Goal: Information Seeking & Learning: Learn about a topic

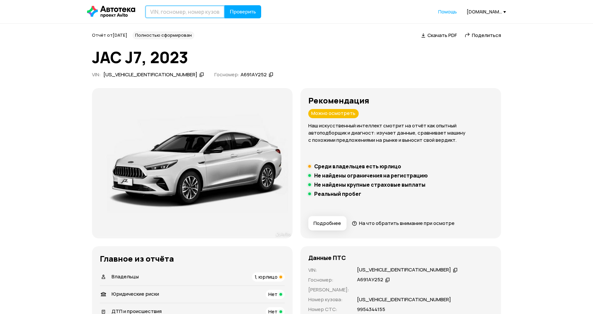
click at [185, 18] on input "text" at bounding box center [185, 11] width 80 height 13
paste input "[VEHICLE_IDENTIFICATION_NUMBER]"
type input "[VEHICLE_IDENTIFICATION_NUMBER]"
click at [245, 17] on button "Проверить" at bounding box center [243, 11] width 37 height 13
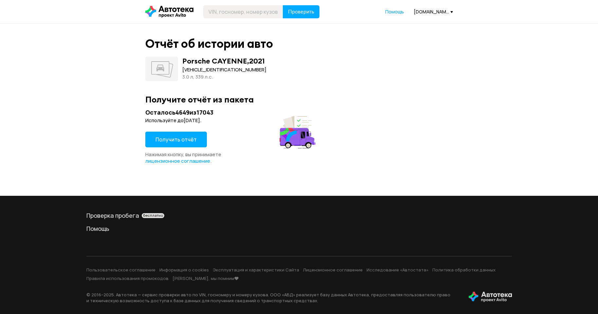
click at [178, 136] on span "Получить отчёт" at bounding box center [176, 139] width 41 height 7
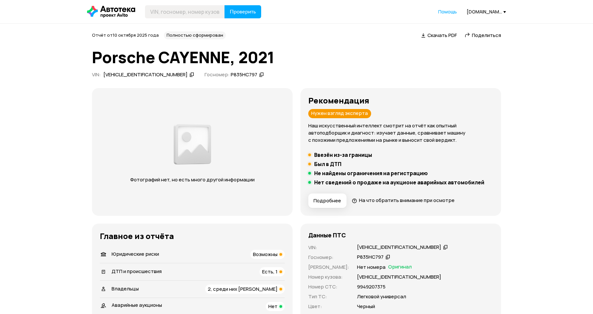
click at [190, 75] on icon at bounding box center [192, 74] width 5 height 7
click at [259, 75] on icon at bounding box center [261, 74] width 5 height 7
click at [182, 6] on input "text" at bounding box center [185, 11] width 80 height 13
paste input "WP1ZZZ9YZMDA57013"
type input "WP1ZZZ9YZMDA57013"
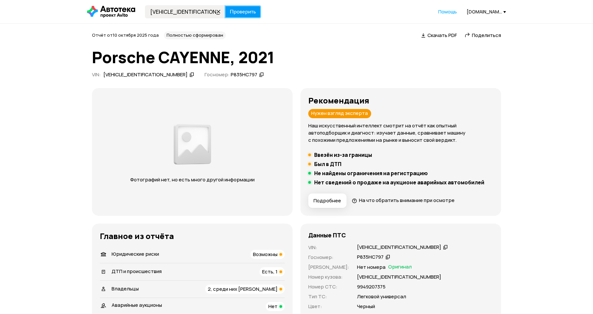
click at [242, 10] on span "Проверить" at bounding box center [243, 11] width 26 height 5
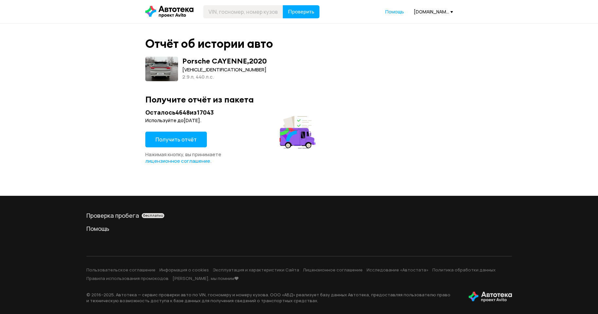
click at [182, 140] on span "Получить отчёт" at bounding box center [176, 139] width 41 height 7
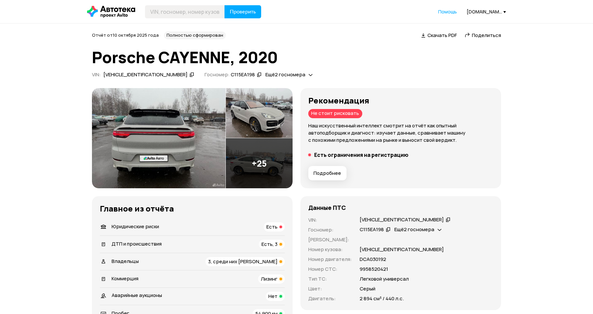
click at [170, 160] on img at bounding box center [159, 138] width 134 height 101
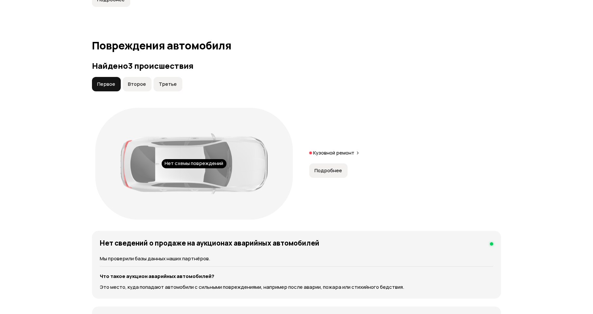
scroll to position [622, 0]
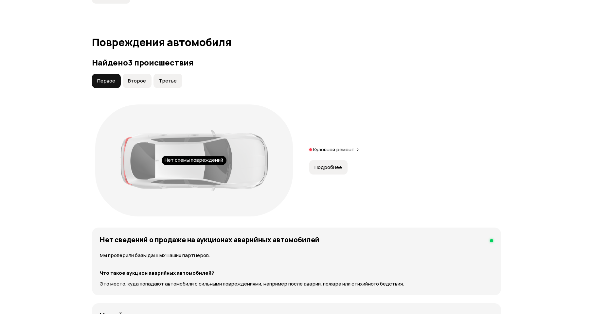
click at [141, 83] on span "Второе" at bounding box center [137, 81] width 18 height 7
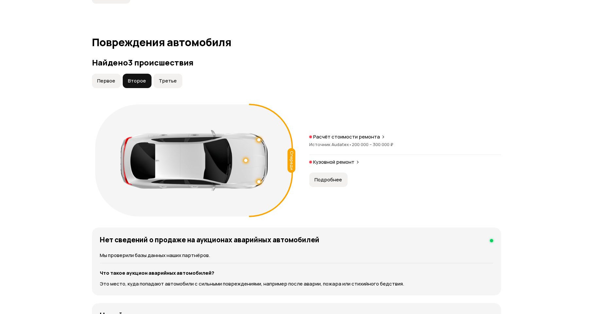
click at [171, 77] on button "Третье" at bounding box center [168, 81] width 29 height 14
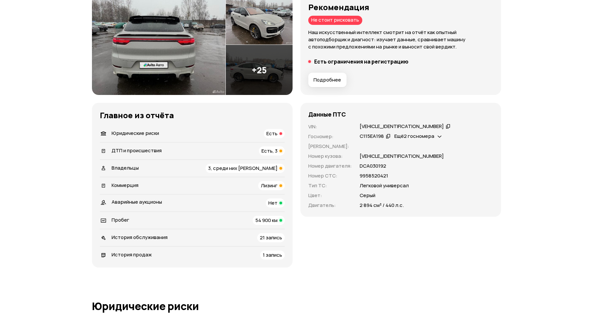
scroll to position [98, 0]
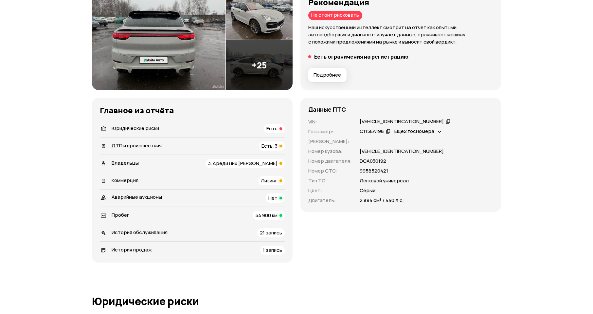
click at [265, 66] on img at bounding box center [259, 65] width 67 height 50
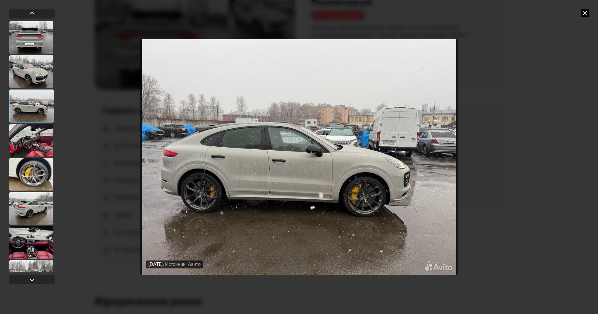
click at [31, 241] on div at bounding box center [31, 242] width 44 height 33
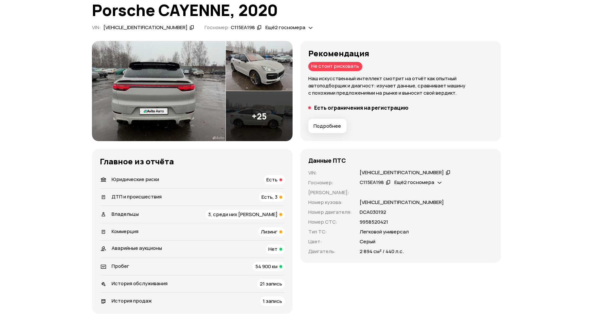
scroll to position [0, 0]
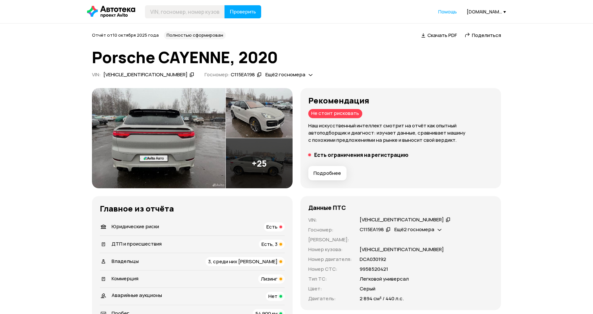
click at [324, 172] on span "Подробнее" at bounding box center [327, 173] width 27 height 7
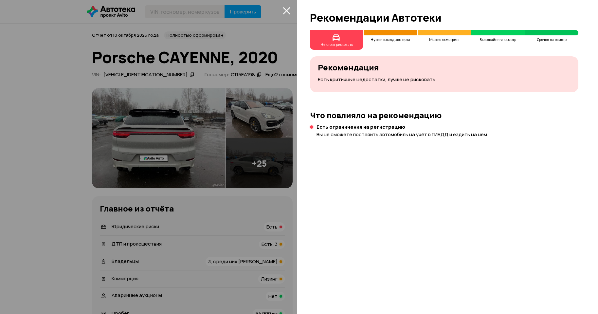
click at [343, 130] on div "Есть ограничения на регистрацию Вы не сможете поставить автомобиль на учёт в ГИ…" at bounding box center [403, 131] width 172 height 14
click at [285, 9] on icon "закрыть" at bounding box center [286, 10] width 7 height 7
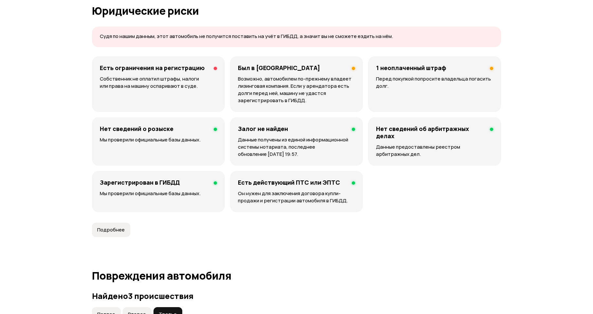
scroll to position [393, 0]
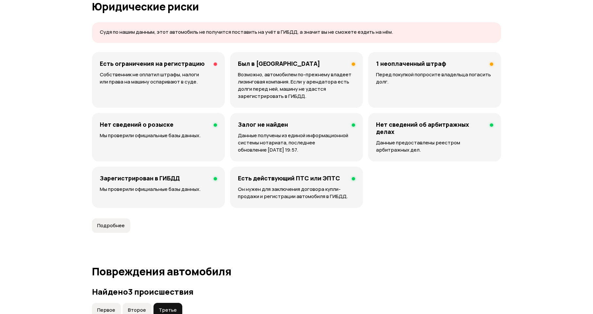
click at [152, 60] on h4 "Есть ограничения на регистрацию" at bounding box center [152, 63] width 105 height 7
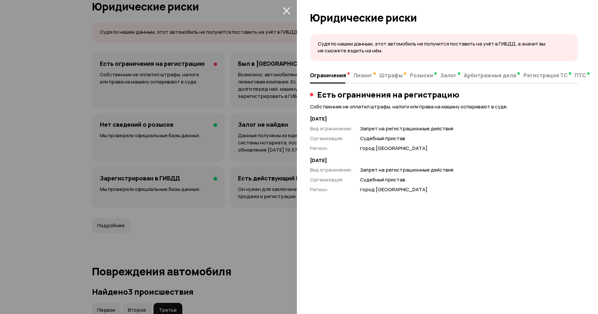
click at [116, 85] on div at bounding box center [299, 157] width 598 height 314
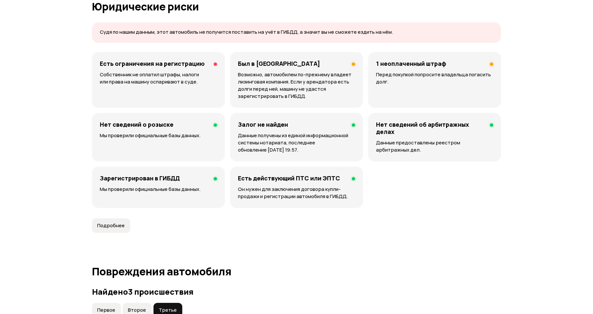
click at [166, 63] on h4 "Есть ограничения на регистрацию" at bounding box center [152, 63] width 105 height 7
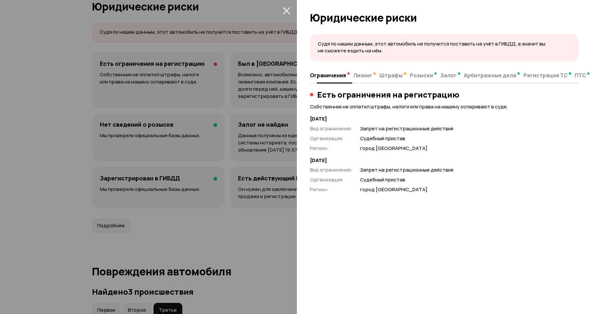
click at [365, 74] on span "Лизинг" at bounding box center [362, 75] width 19 height 7
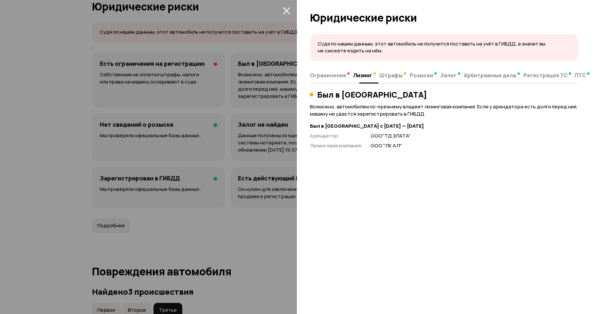
click at [389, 74] on span "Штрафы" at bounding box center [390, 75] width 23 height 7
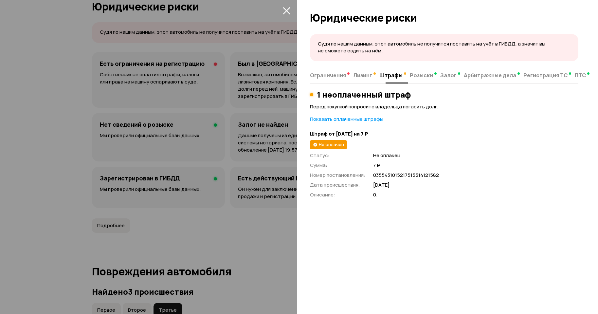
click at [425, 76] on span "Розыски" at bounding box center [421, 75] width 23 height 7
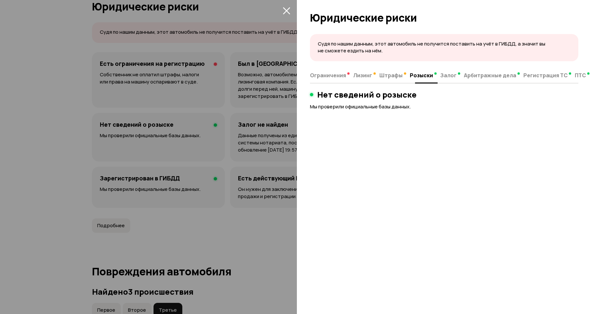
click at [450, 76] on span "Залог" at bounding box center [448, 75] width 16 height 7
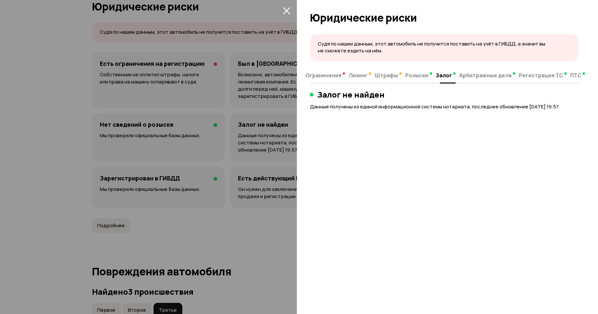
click at [483, 77] on span "Арбитражные дела" at bounding box center [485, 75] width 52 height 7
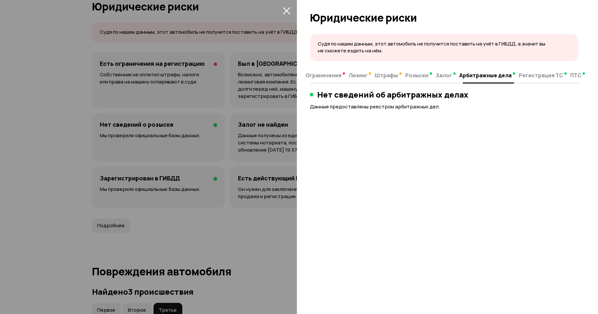
click at [532, 77] on span "Регистрация ТС" at bounding box center [541, 75] width 44 height 7
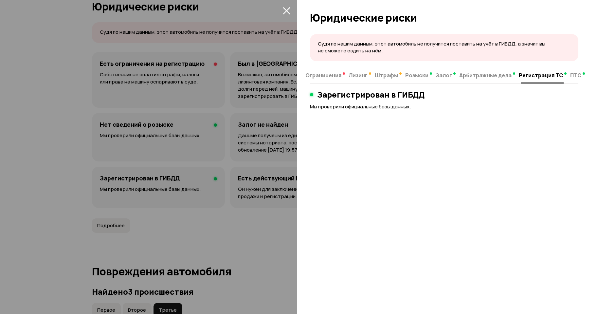
click at [574, 79] on button "ПТС" at bounding box center [574, 75] width 13 height 13
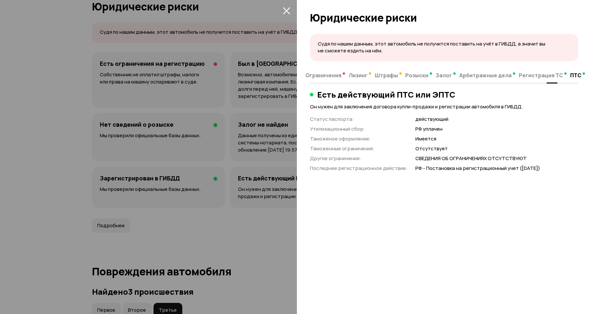
click at [328, 74] on span "Ограничения" at bounding box center [323, 75] width 36 height 7
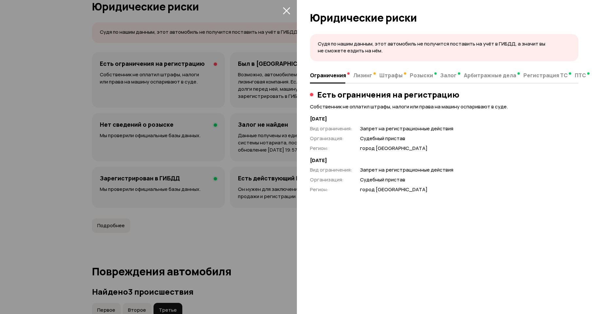
click at [39, 135] on div at bounding box center [299, 157] width 598 height 314
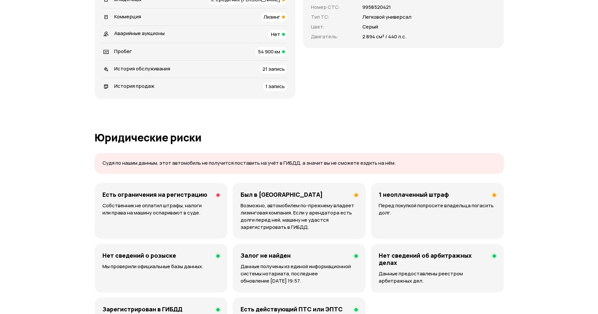
scroll to position [0, 0]
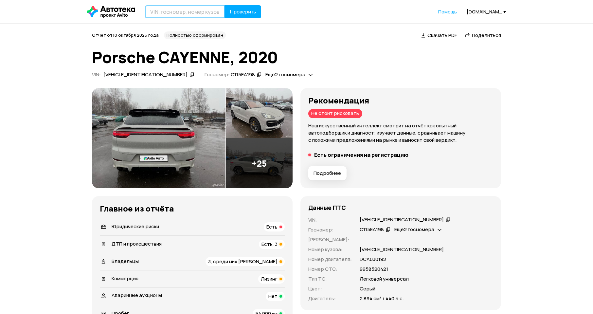
click at [187, 15] on input "text" at bounding box center [185, 11] width 80 height 13
paste input "LGWFGVA92RN600333"
type input "LGWFGVA92RN600333"
click at [245, 11] on span "Проверить" at bounding box center [243, 11] width 26 height 5
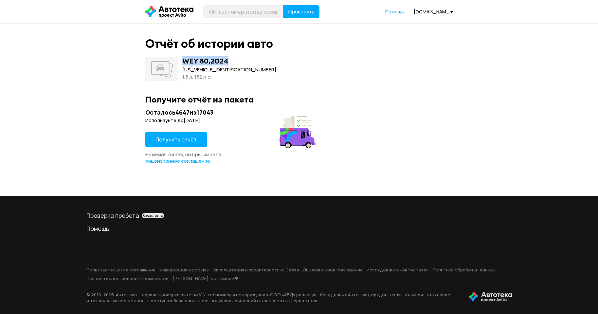
drag, startPoint x: 179, startPoint y: 62, endPoint x: 245, endPoint y: 62, distance: 65.5
click at [245, 62] on div "WEY 80 , 2024 LGWFGVA92RN600333 1.5 л, 152 л.c." at bounding box center [299, 69] width 308 height 25
copy div "WEY 80 , 2024"
click at [233, 14] on input "text" at bounding box center [243, 11] width 80 height 13
paste input "[US_VEHICLE_IDENTIFICATION_NUMBER]"
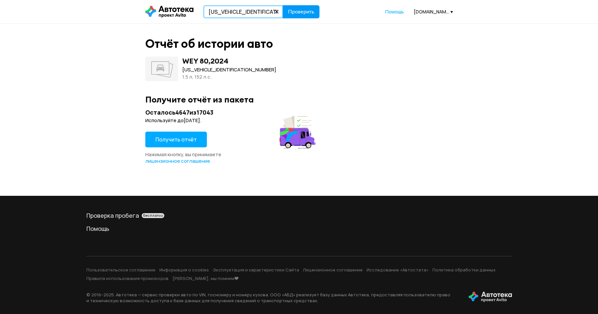
type input "[US_VEHICLE_IDENTIFICATION_NUMBER]"
click at [283, 17] on button "Проверить" at bounding box center [301, 11] width 37 height 13
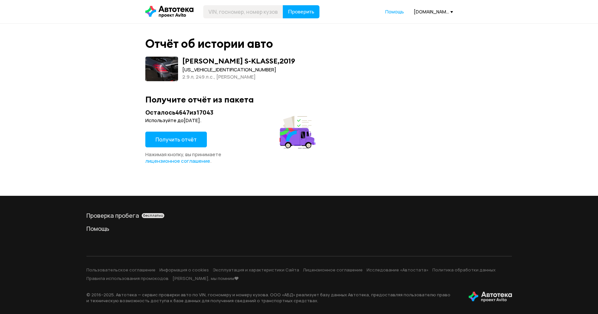
click at [185, 140] on span "Получить отчёт" at bounding box center [176, 139] width 41 height 7
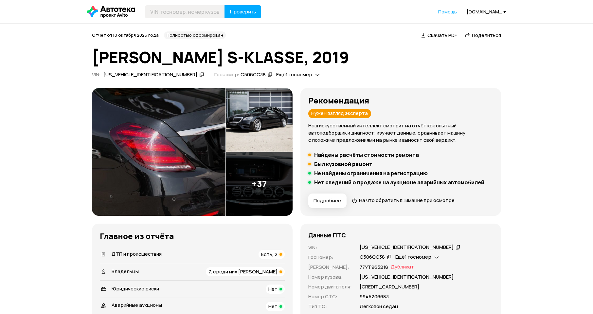
click at [167, 155] on img at bounding box center [159, 152] width 134 height 128
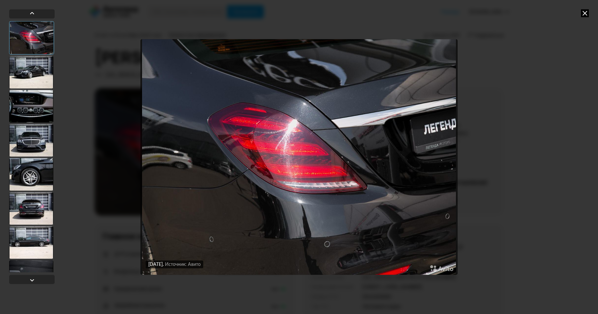
click at [31, 71] on div at bounding box center [31, 72] width 44 height 33
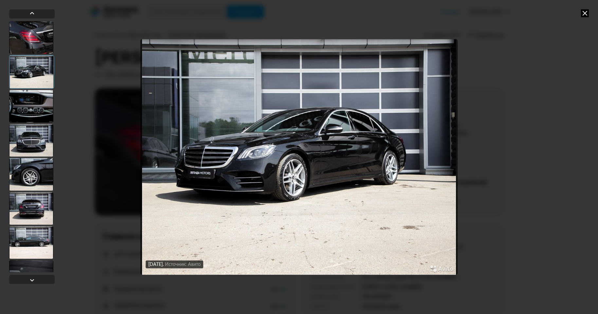
click at [30, 107] on div at bounding box center [31, 106] width 44 height 33
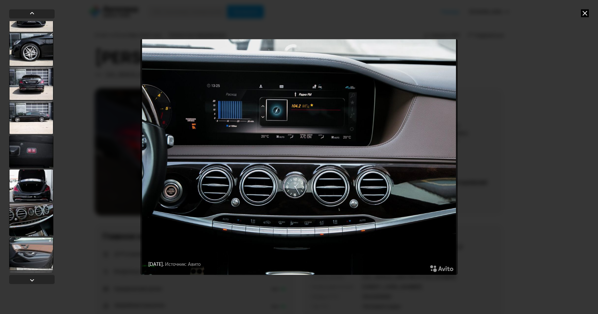
scroll to position [131, 0]
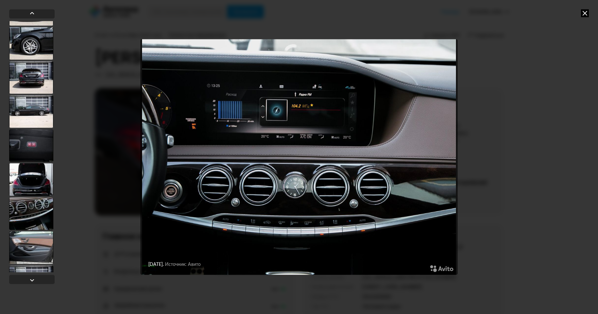
click at [29, 182] on div at bounding box center [31, 179] width 44 height 33
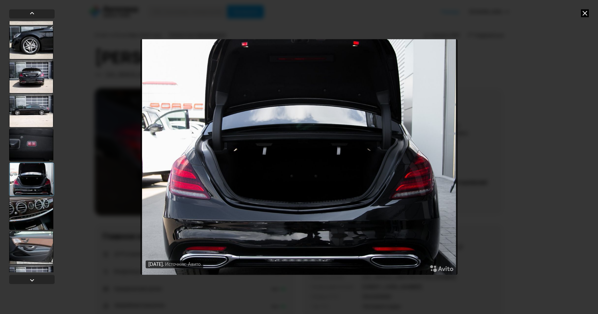
scroll to position [130, 0]
click at [29, 239] on div at bounding box center [31, 248] width 44 height 33
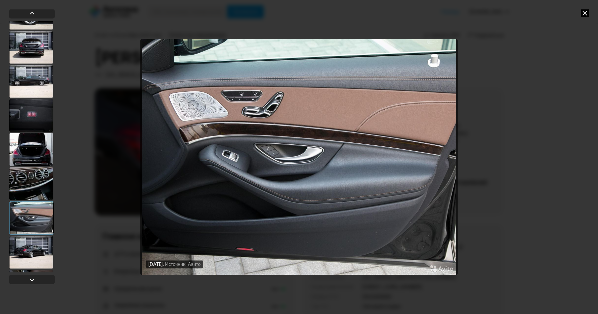
scroll to position [261, 0]
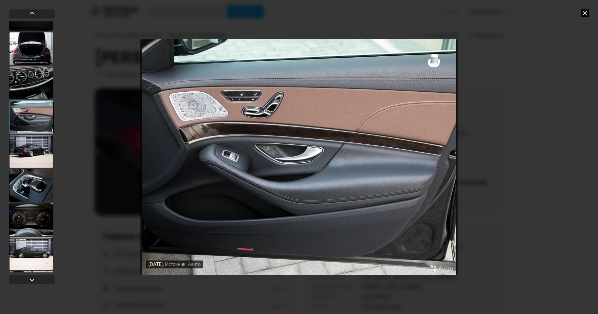
click at [27, 174] on div at bounding box center [31, 185] width 44 height 33
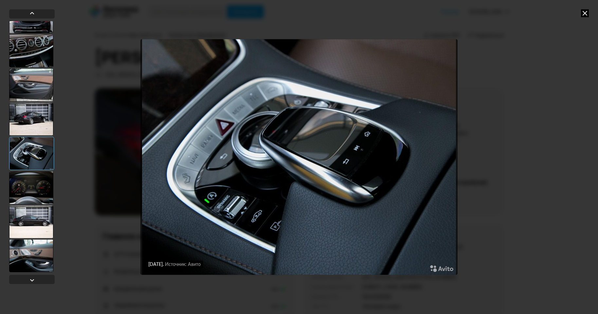
scroll to position [359, 0]
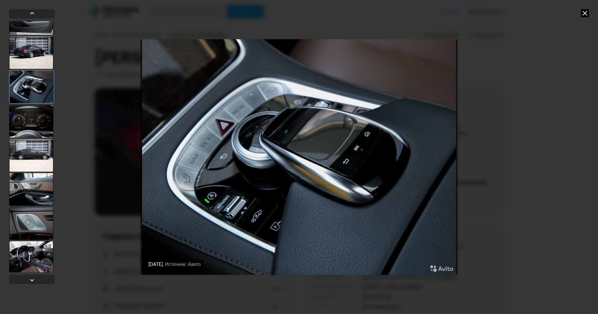
click at [34, 193] on div at bounding box center [31, 189] width 44 height 33
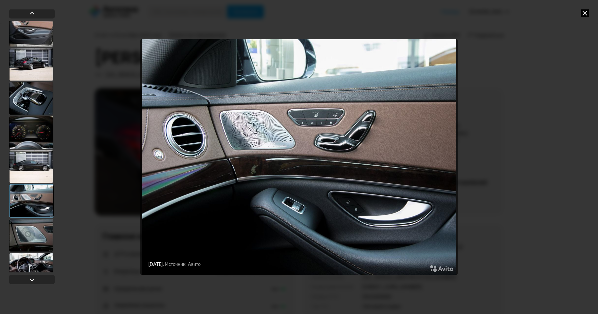
scroll to position [327, 0]
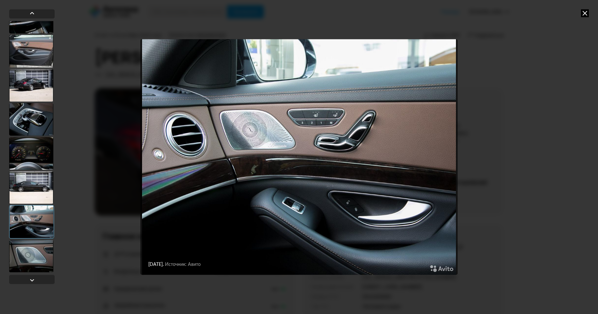
click at [31, 121] on div at bounding box center [31, 119] width 44 height 33
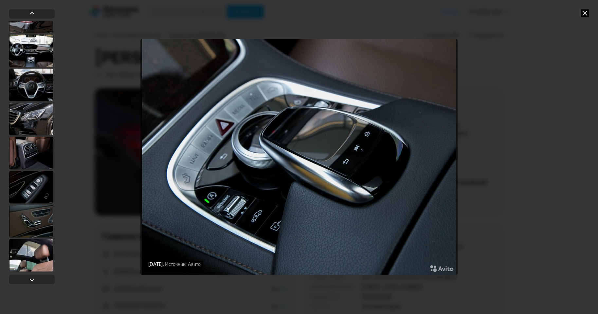
scroll to position [883, 0]
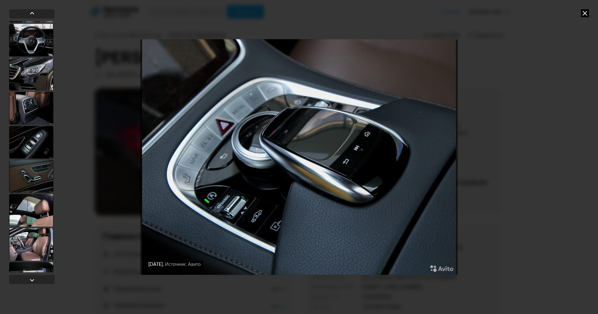
click at [34, 101] on div at bounding box center [31, 108] width 44 height 33
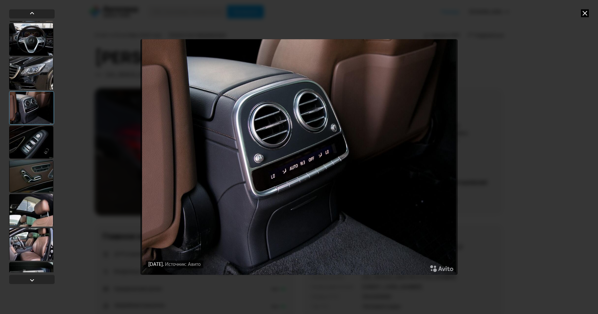
scroll to position [883, 0]
click at [33, 146] on div at bounding box center [31, 142] width 44 height 33
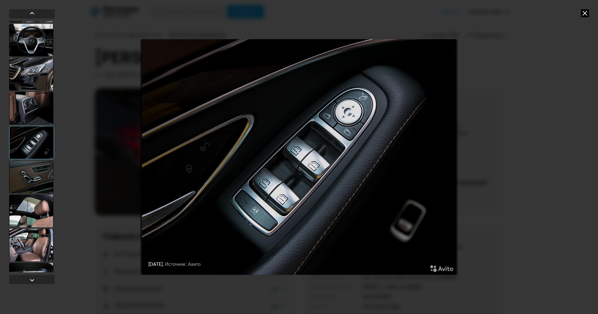
click at [27, 99] on div at bounding box center [31, 108] width 44 height 33
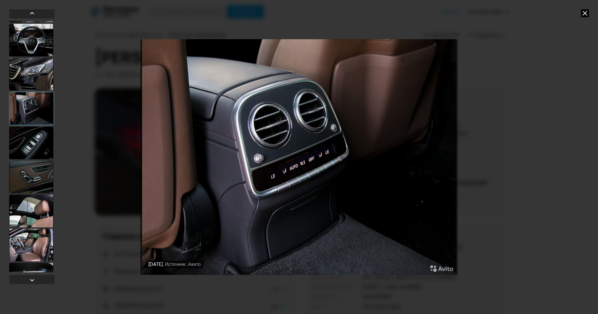
click at [31, 174] on div at bounding box center [31, 176] width 44 height 33
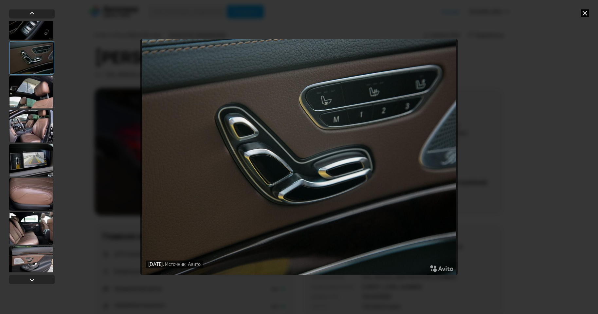
scroll to position [1014, 0]
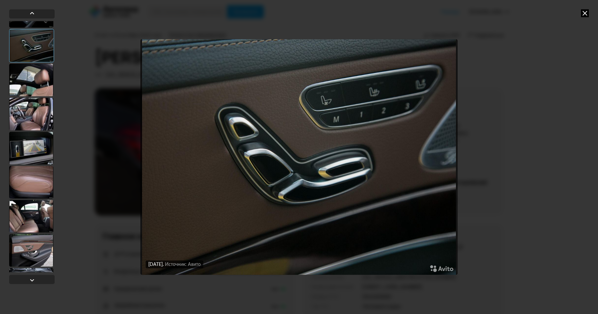
click at [28, 110] on div at bounding box center [31, 114] width 44 height 33
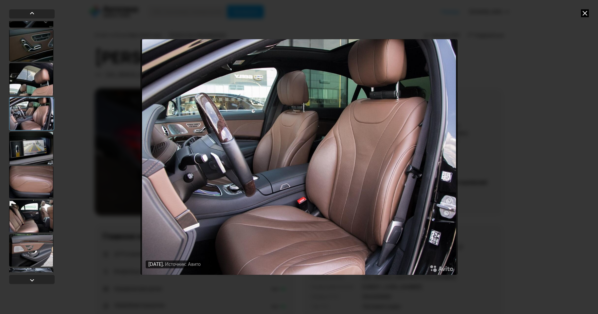
click at [28, 88] on div at bounding box center [31, 79] width 44 height 33
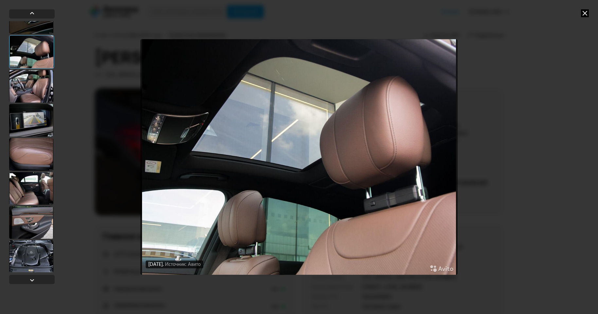
scroll to position [1111, 0]
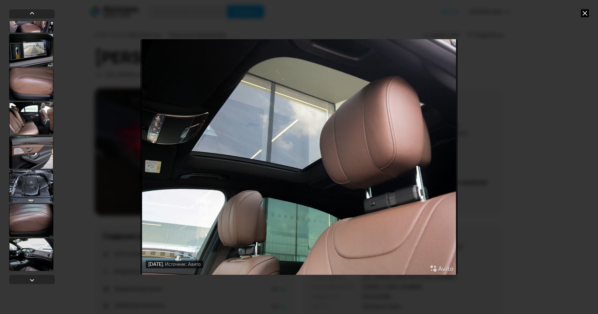
click at [30, 84] on div at bounding box center [31, 84] width 44 height 33
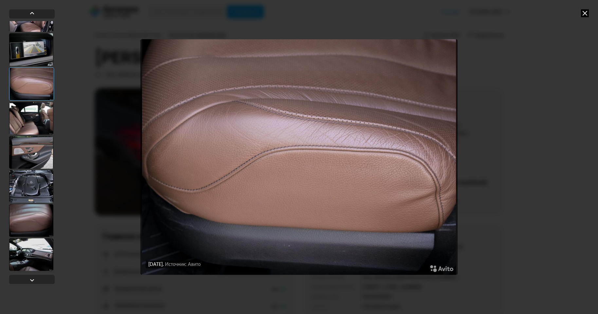
scroll to position [1111, 0]
click at [33, 122] on div at bounding box center [31, 118] width 44 height 33
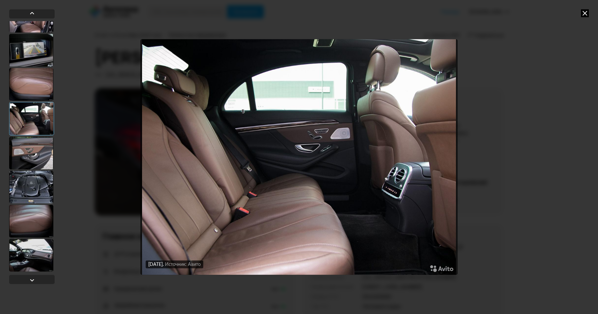
click at [35, 189] on div at bounding box center [31, 187] width 44 height 33
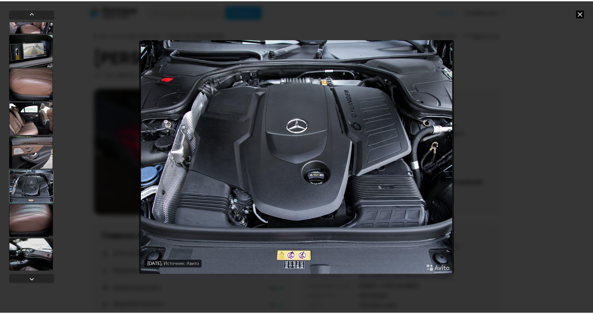
scroll to position [1111, 0]
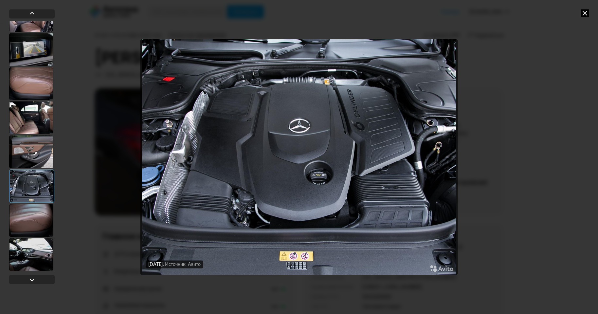
click at [34, 249] on div at bounding box center [31, 254] width 44 height 33
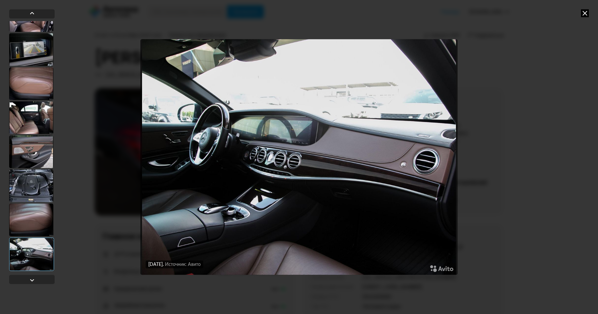
click at [586, 13] on icon at bounding box center [585, 13] width 8 height 8
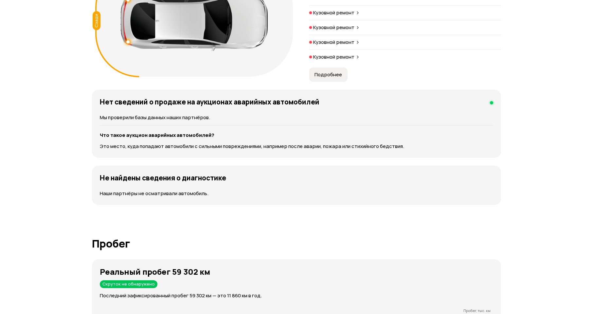
scroll to position [622, 0]
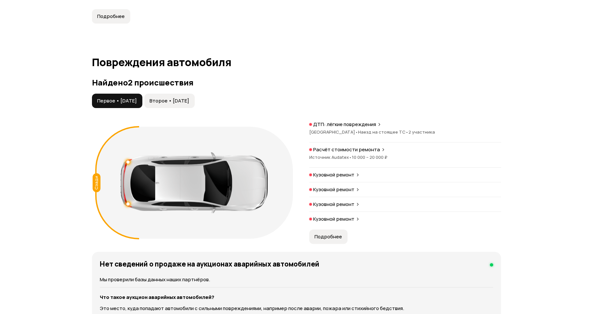
click at [165, 98] on span "Второе • [DATE]" at bounding box center [170, 101] width 40 height 7
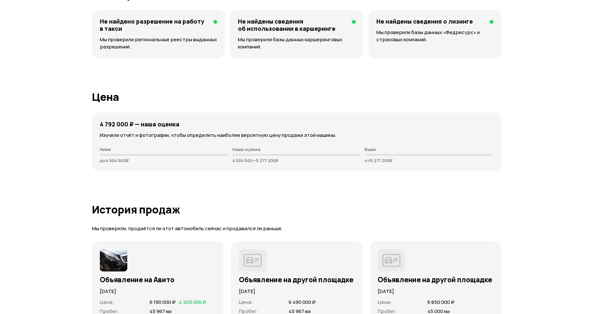
scroll to position [1899, 0]
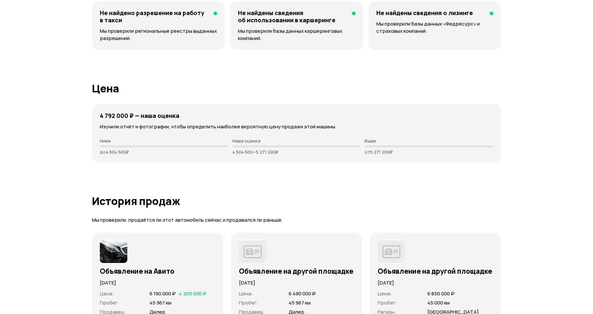
drag, startPoint x: 251, startPoint y: 152, endPoint x: 306, endPoint y: 152, distance: 54.7
click at [306, 152] on p "4 504 500 — 5 271 200 ₽" at bounding box center [296, 151] width 129 height 5
click at [345, 160] on div "4 792 000 ₽ — наша оценка Изучили отчёт и фотографии, чтобы определить наиболее…" at bounding box center [296, 133] width 409 height 58
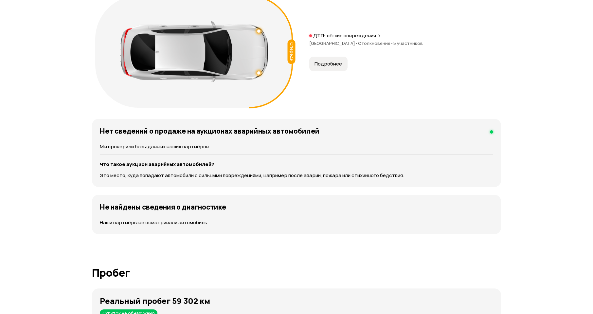
scroll to position [0, 0]
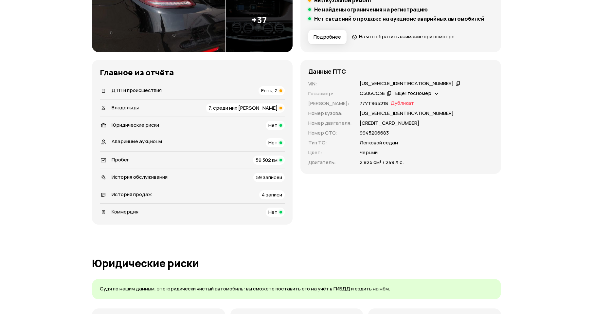
click at [267, 162] on span "59 302 км" at bounding box center [267, 159] width 22 height 7
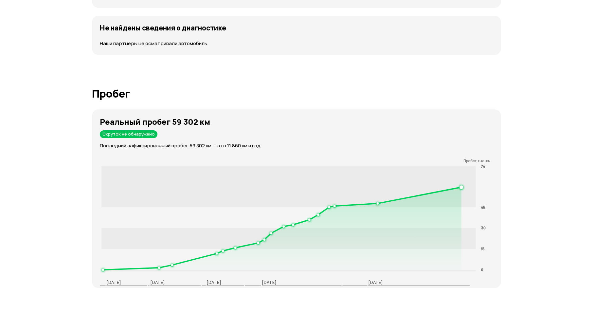
scroll to position [1017, 0]
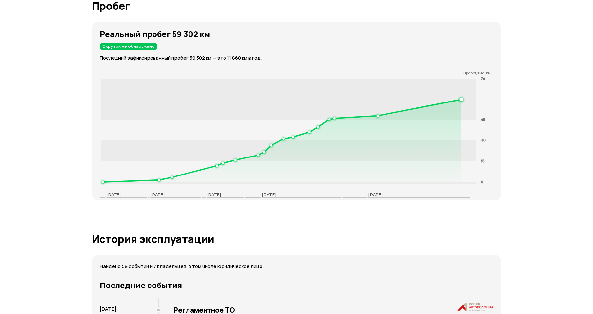
click at [295, 53] on div "Реальный пробег 59 302 км Скруток не обнаружено Последний зафиксированный пробе…" at bounding box center [300, 45] width 401 height 32
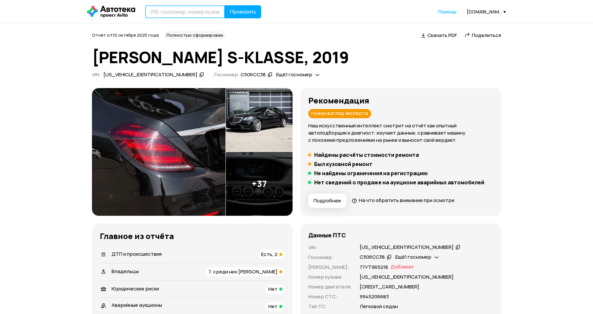
click at [208, 14] on input "text" at bounding box center [185, 11] width 80 height 13
paste input "[US_VEHICLE_IDENTIFICATION_NUMBER]"
type input "[US_VEHICLE_IDENTIFICATION_NUMBER]"
click at [238, 13] on span "Проверить" at bounding box center [243, 11] width 26 height 5
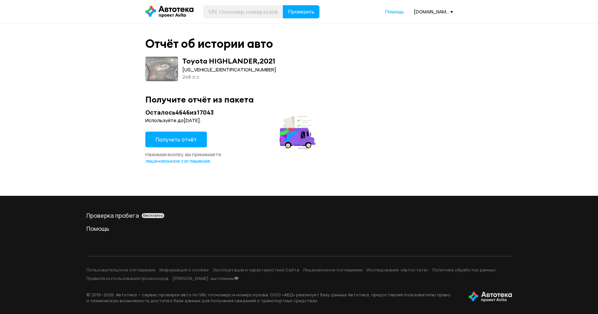
click at [177, 139] on span "Получить отчёт" at bounding box center [176, 139] width 41 height 7
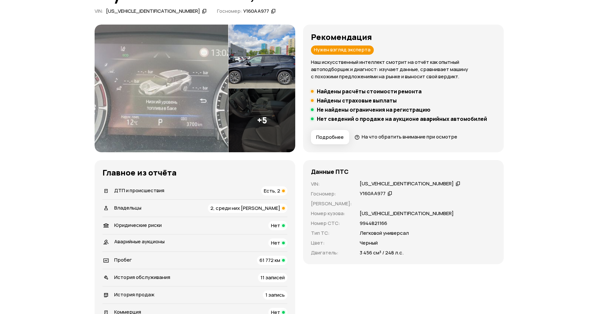
scroll to position [65, 0]
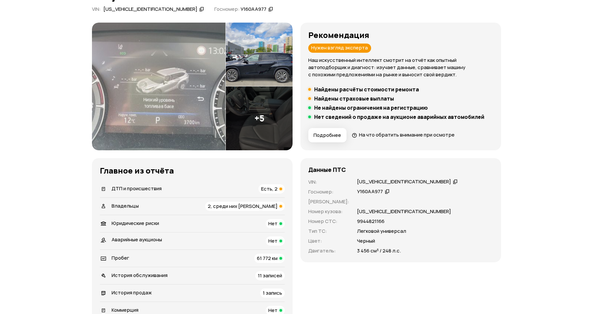
click at [126, 115] on img at bounding box center [159, 87] width 134 height 128
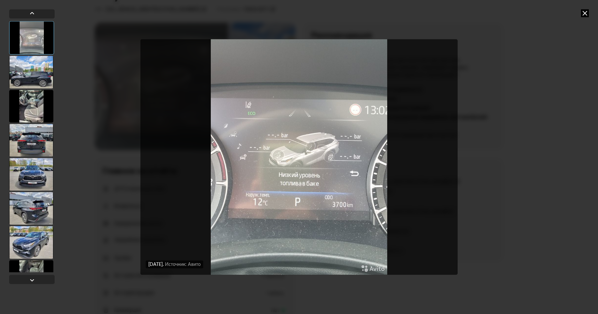
click at [26, 60] on div at bounding box center [31, 72] width 44 height 33
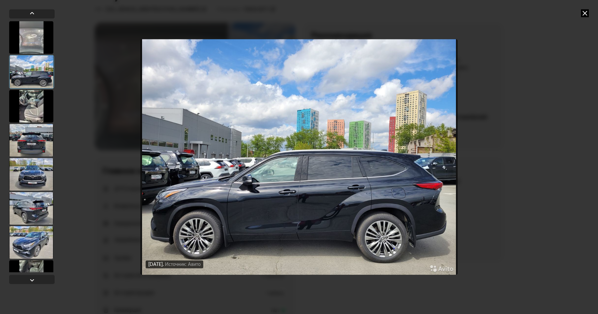
click at [33, 104] on div at bounding box center [31, 106] width 44 height 33
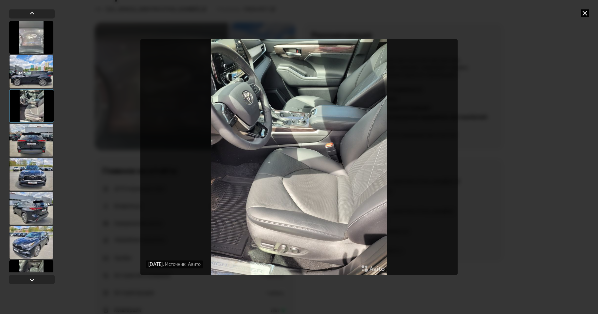
click at [35, 149] on div at bounding box center [31, 140] width 44 height 33
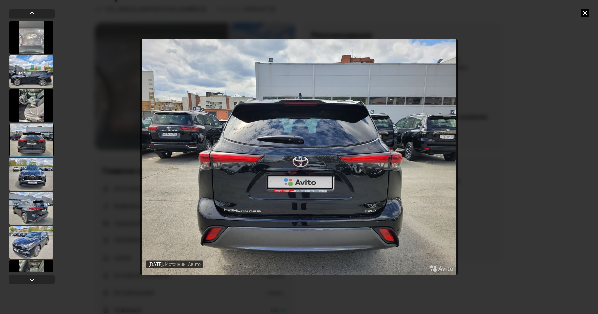
click at [34, 174] on div at bounding box center [31, 174] width 44 height 33
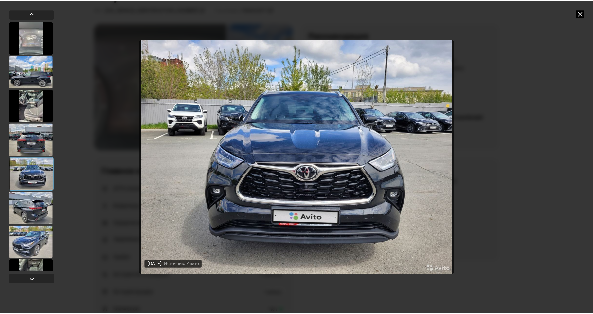
scroll to position [22, 0]
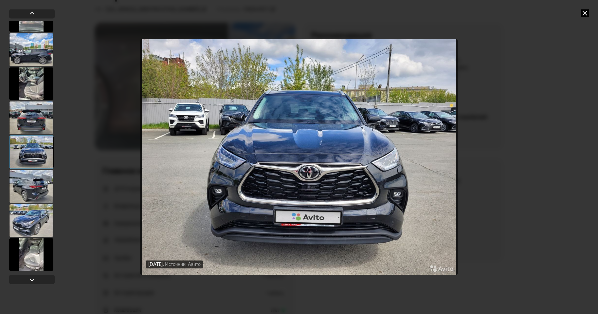
click at [586, 12] on icon at bounding box center [585, 13] width 8 height 8
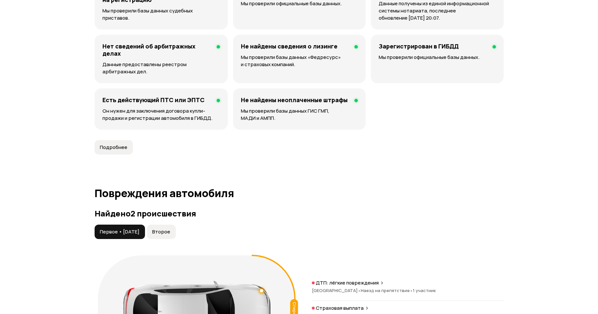
scroll to position [557, 0]
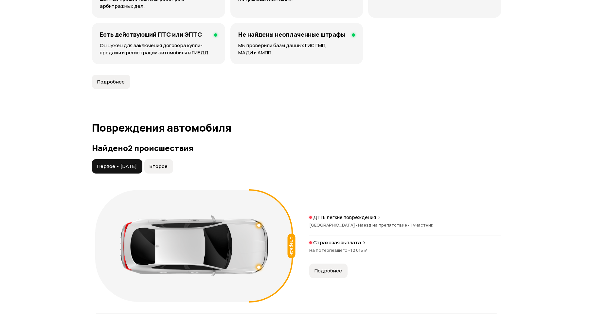
click at [168, 164] on span "Второе" at bounding box center [159, 166] width 18 height 7
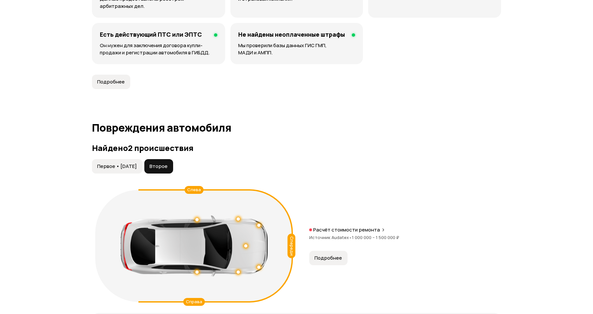
click at [323, 257] on span "Подробнее" at bounding box center [328, 258] width 27 height 7
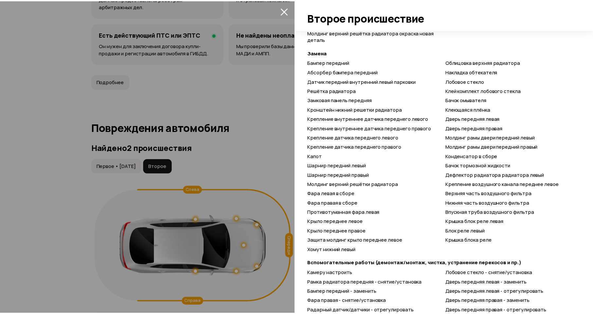
scroll to position [459, 0]
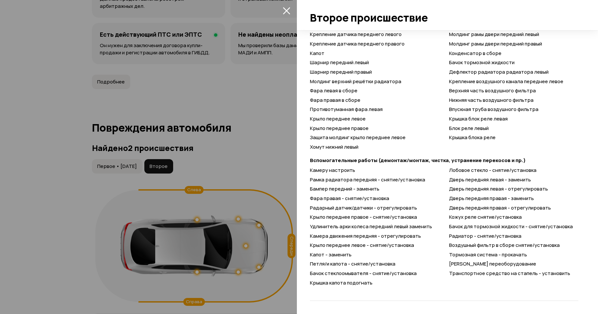
click at [135, 192] on div at bounding box center [299, 157] width 598 height 314
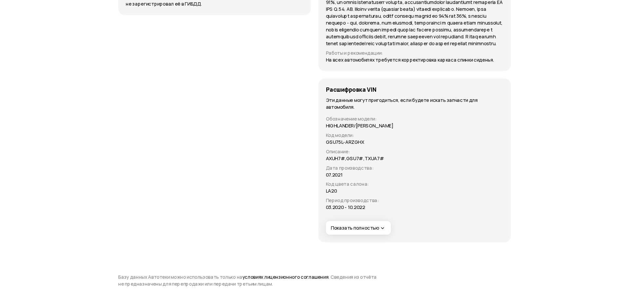
scroll to position [0, 0]
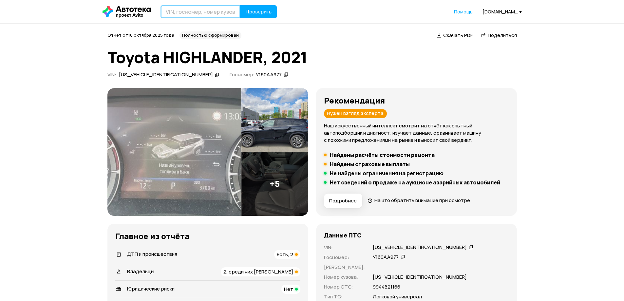
click at [187, 16] on input "text" at bounding box center [200, 11] width 80 height 13
paste input "[US_VEHICLE_IDENTIFICATION_NUMBER]"
type input "[US_VEHICLE_IDENTIFICATION_NUMBER]"
click at [257, 16] on button "Проверить" at bounding box center [258, 11] width 37 height 13
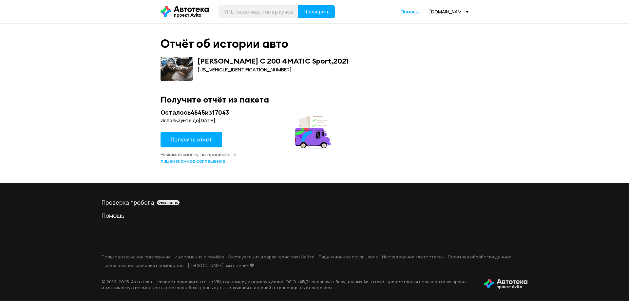
click at [194, 139] on span "Получить отчёт" at bounding box center [191, 139] width 41 height 7
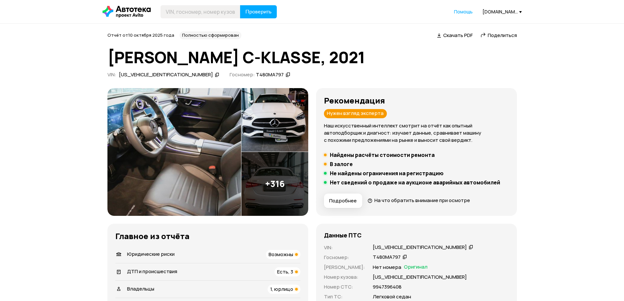
click at [169, 166] on img at bounding box center [174, 152] width 134 height 128
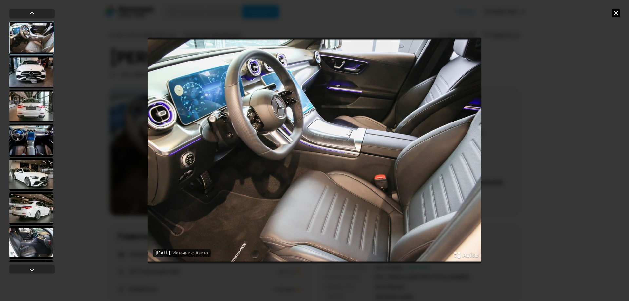
click at [27, 75] on div at bounding box center [31, 72] width 44 height 33
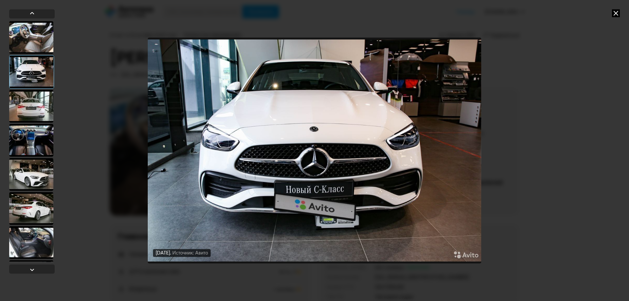
click at [36, 107] on div at bounding box center [31, 106] width 44 height 33
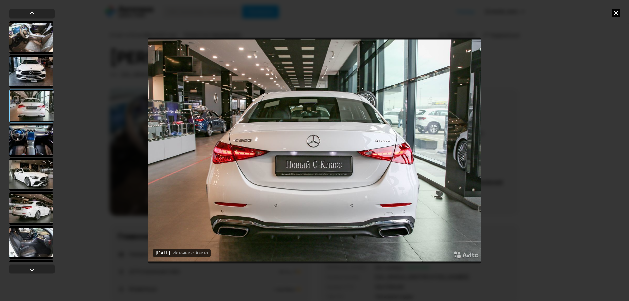
click at [36, 144] on div at bounding box center [31, 140] width 44 height 33
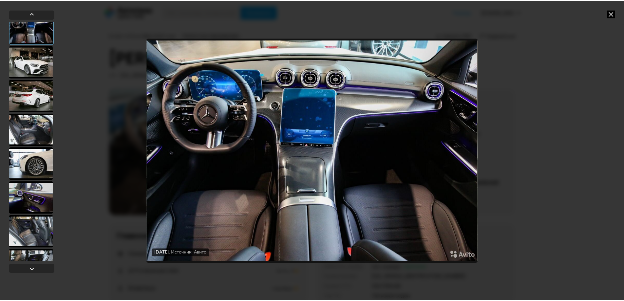
scroll to position [131, 0]
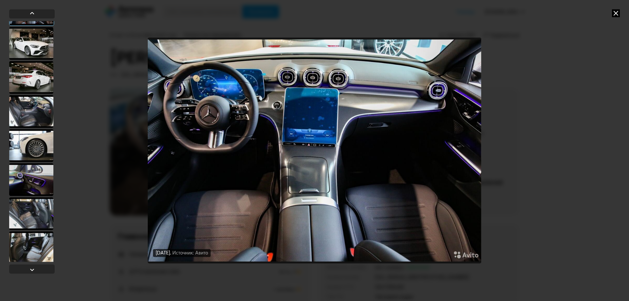
click at [33, 133] on div at bounding box center [31, 145] width 44 height 33
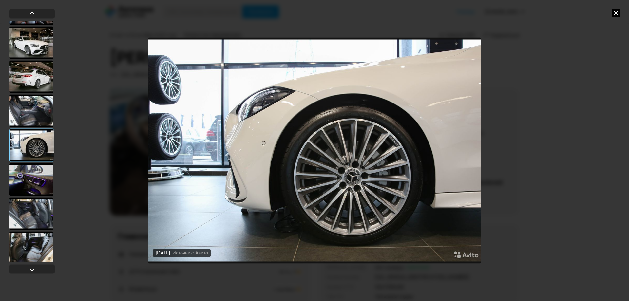
click at [598, 13] on icon at bounding box center [616, 13] width 8 height 8
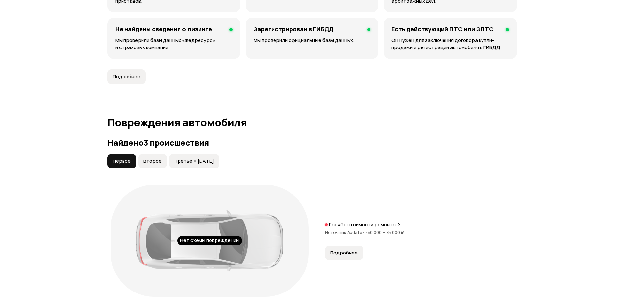
scroll to position [622, 0]
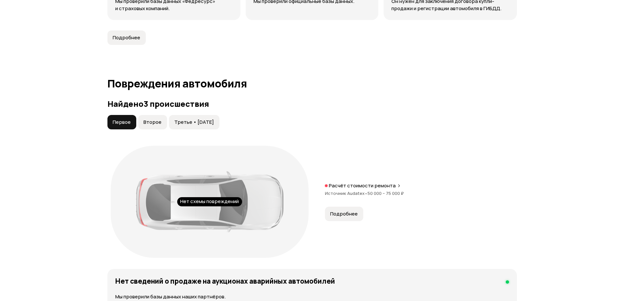
click at [156, 129] on button "Второе" at bounding box center [152, 122] width 29 height 14
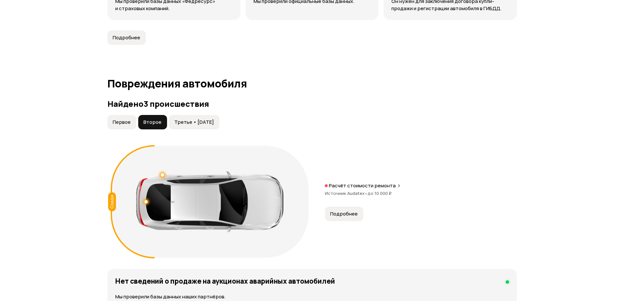
click at [197, 118] on button "Третье • [DATE]" at bounding box center [194, 122] width 50 height 14
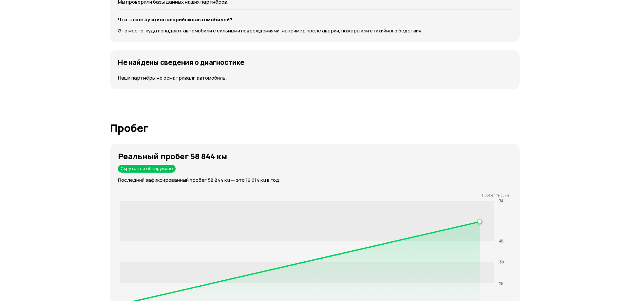
scroll to position [687, 0]
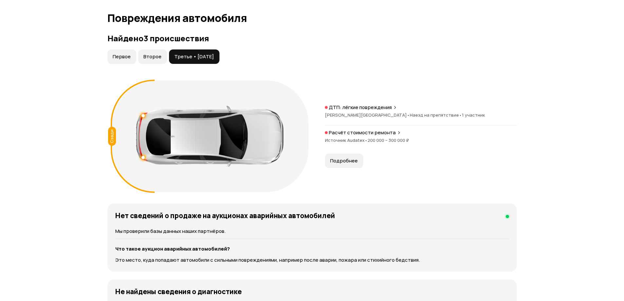
click at [371, 110] on p "ДТП: лёгкие повреждения" at bounding box center [360, 107] width 63 height 7
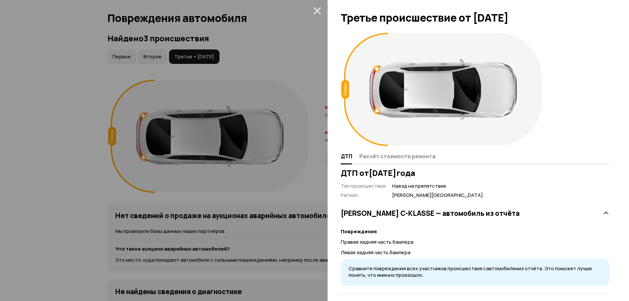
click at [6, 104] on div at bounding box center [314, 150] width 629 height 301
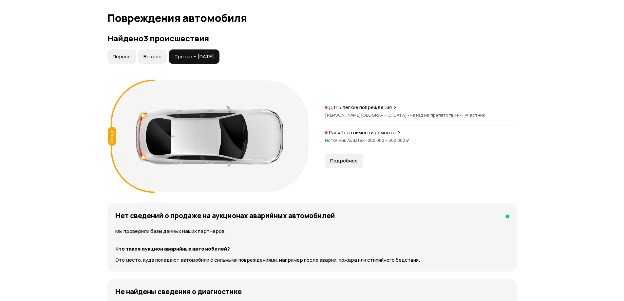
click at [360, 136] on p "Расчёт стоимости ремонта" at bounding box center [362, 132] width 67 height 7
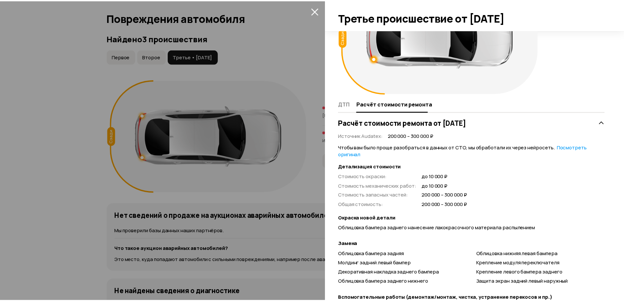
scroll to position [112, 0]
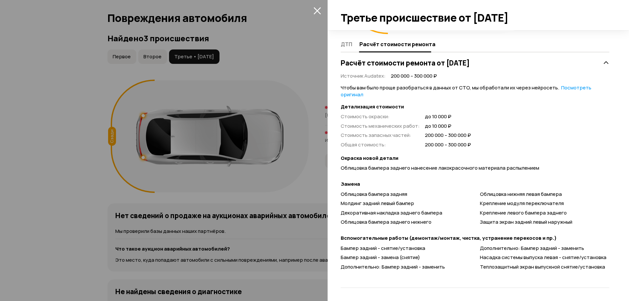
drag, startPoint x: 56, startPoint y: 137, endPoint x: 157, endPoint y: 90, distance: 111.6
click at [56, 137] on div at bounding box center [314, 150] width 629 height 301
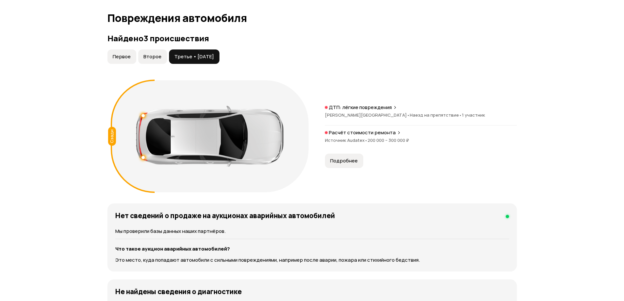
click at [158, 56] on span "Второе" at bounding box center [152, 56] width 18 height 7
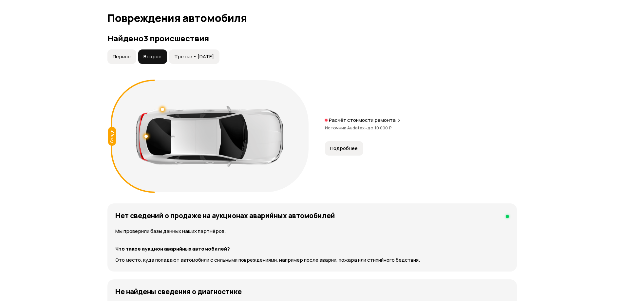
click at [366, 124] on div "Расчёт стоимости ремонта Источник Audatex • до 10 000 ₽" at bounding box center [421, 127] width 192 height 21
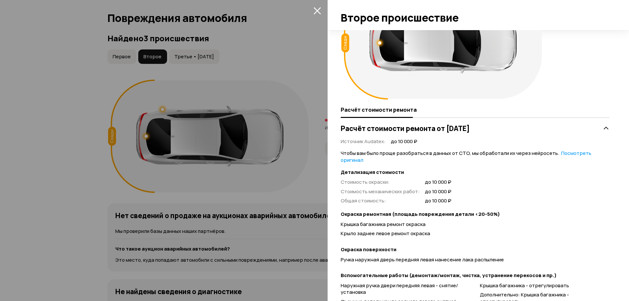
scroll to position [113, 0]
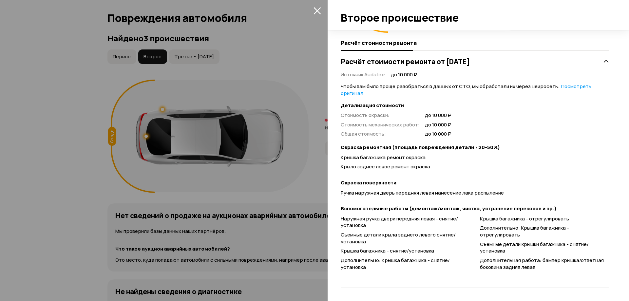
click at [51, 135] on div at bounding box center [314, 150] width 629 height 301
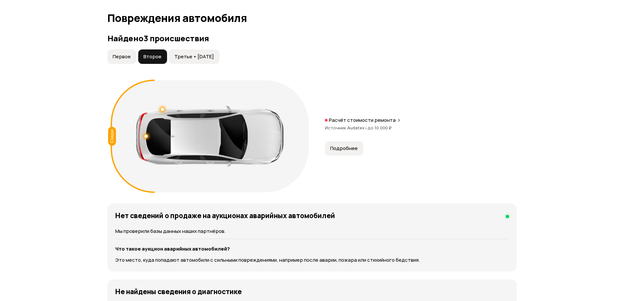
click at [121, 57] on span "Первое" at bounding box center [122, 56] width 18 height 7
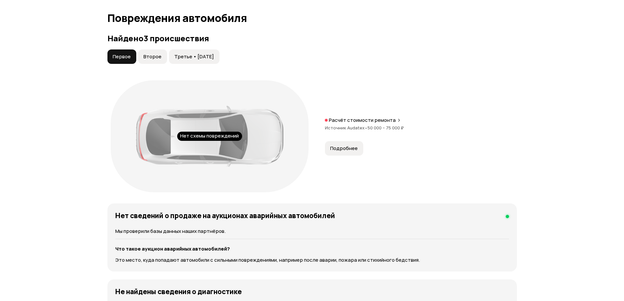
click at [370, 123] on p "Расчёт стоимости ремонта" at bounding box center [362, 120] width 67 height 7
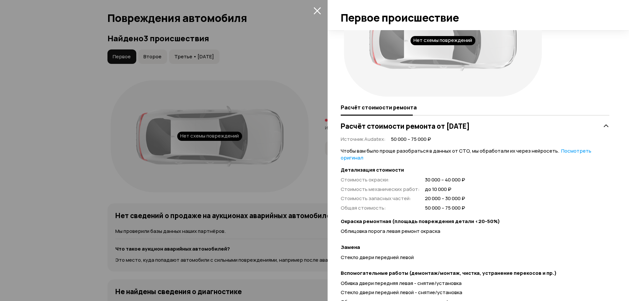
scroll to position [84, 0]
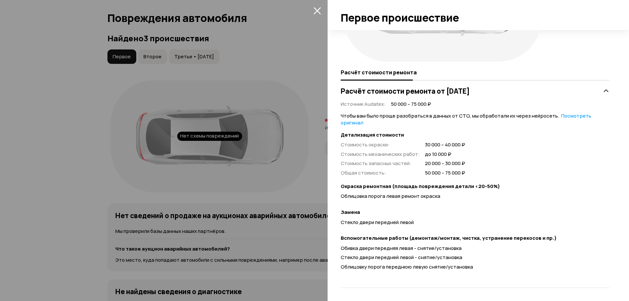
click at [76, 160] on div at bounding box center [314, 150] width 629 height 301
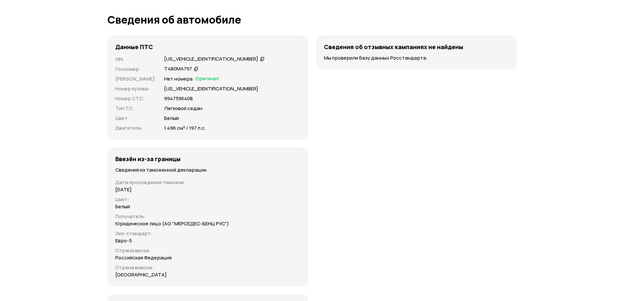
scroll to position [1899, 0]
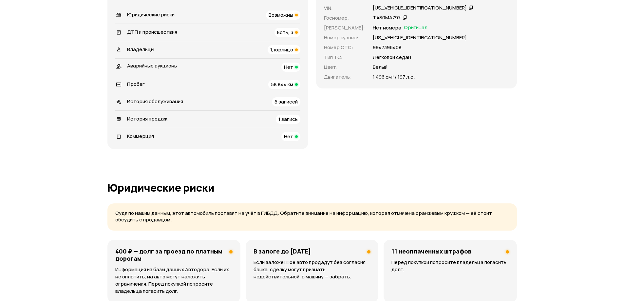
scroll to position [0, 0]
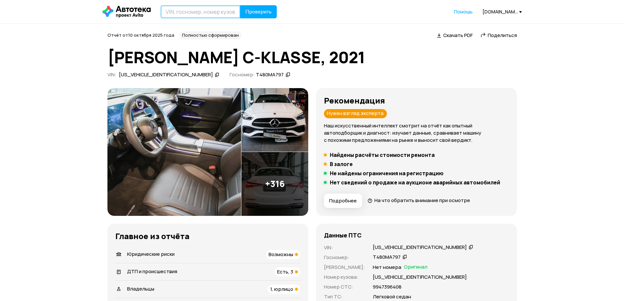
click at [206, 15] on input "text" at bounding box center [200, 11] width 80 height 13
paste input "[US_VEHICLE_IDENTIFICATION_NUMBER]"
type input "[US_VEHICLE_IDENTIFICATION_NUMBER]"
click at [257, 7] on button "Проверить" at bounding box center [258, 11] width 37 height 13
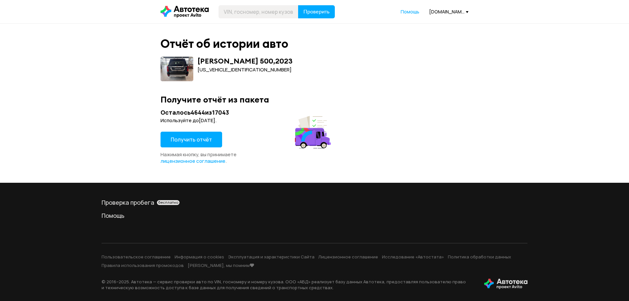
click at [201, 133] on button "Получить отчёт" at bounding box center [191, 140] width 62 height 16
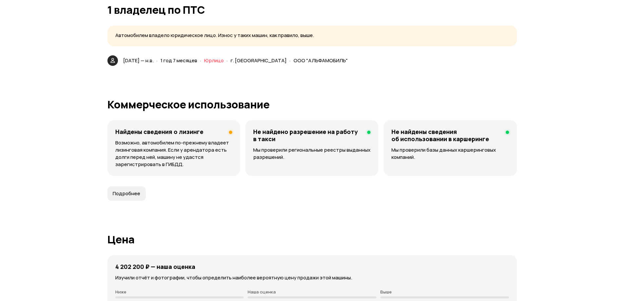
scroll to position [1539, 0]
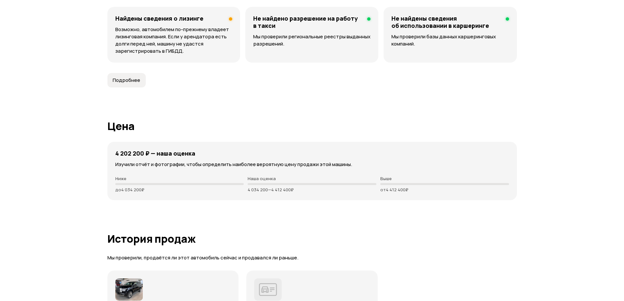
drag, startPoint x: 238, startPoint y: 192, endPoint x: 344, endPoint y: 191, distance: 106.1
click at [344, 191] on div "Ниже до 4 034 200 ₽ Наша оценка 4 034 200 — 4 412 400 ₽ Выше от 4 412 400 ₽" at bounding box center [311, 184] width 393 height 16
click at [344, 191] on p "4 034 200 — 4 412 400 ₽" at bounding box center [311, 189] width 129 height 5
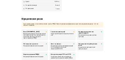
scroll to position [0, 0]
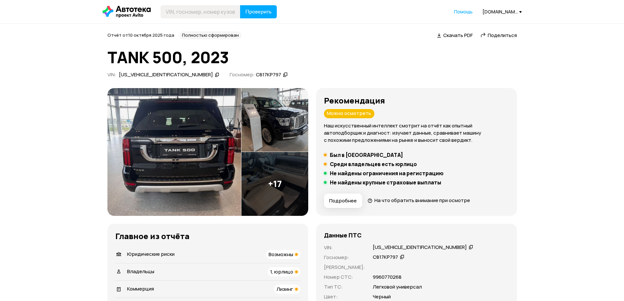
click at [177, 141] on img at bounding box center [174, 152] width 134 height 128
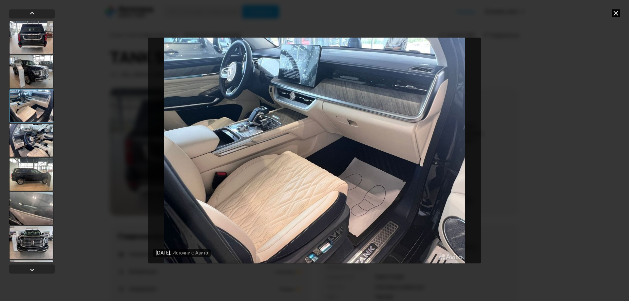
click at [598, 13] on icon at bounding box center [616, 13] width 8 height 8
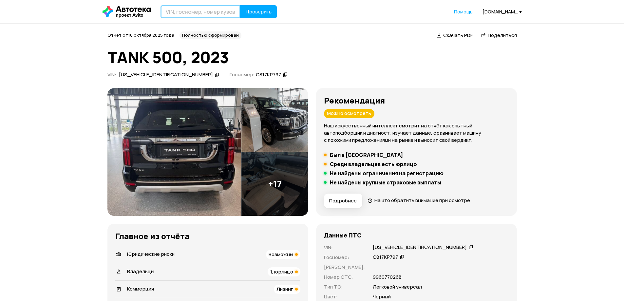
click at [179, 8] on input "text" at bounding box center [200, 11] width 80 height 13
paste input "[US_VEHICLE_IDENTIFICATION_NUMBER]"
type input "[US_VEHICLE_IDENTIFICATION_NUMBER]"
click at [252, 9] on span "Проверить" at bounding box center [258, 11] width 26 height 5
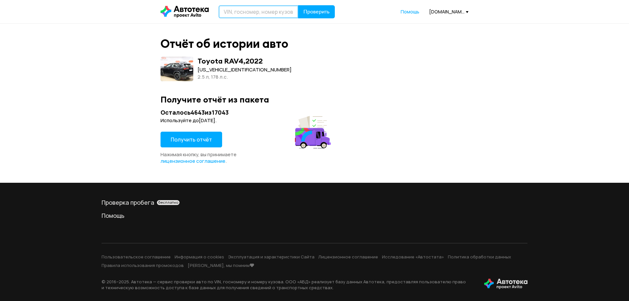
click at [245, 12] on input "text" at bounding box center [258, 11] width 80 height 13
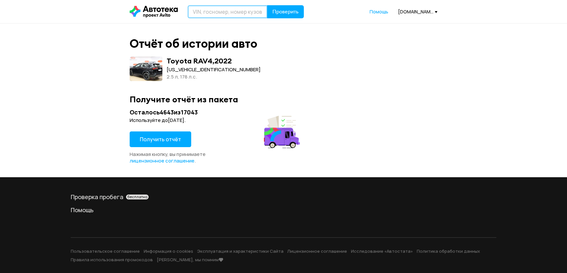
click at [215, 8] on input "text" at bounding box center [228, 11] width 80 height 13
paste input "[US_VEHICLE_IDENTIFICATION_NUMBER]"
type input "[US_VEHICLE_IDENTIFICATION_NUMBER]"
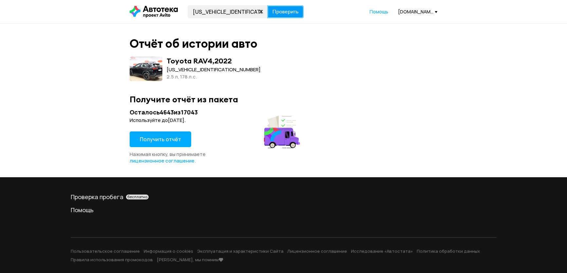
click at [272, 13] on span "Проверить" at bounding box center [285, 11] width 26 height 5
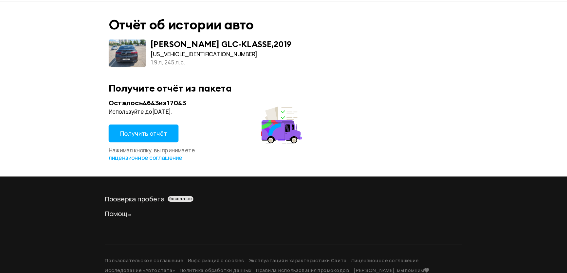
scroll to position [22, 0]
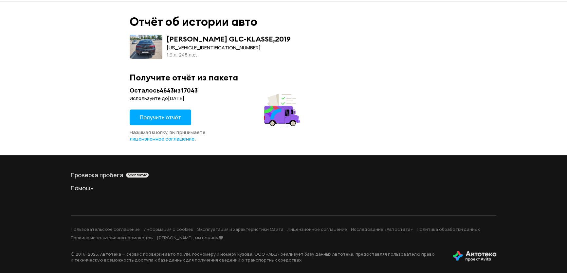
click at [163, 116] on span "Получить отчёт" at bounding box center [160, 117] width 41 height 7
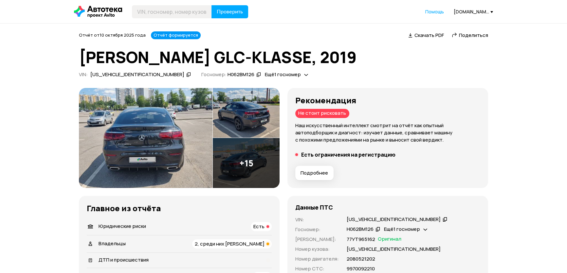
click at [128, 127] on img at bounding box center [146, 138] width 134 height 101
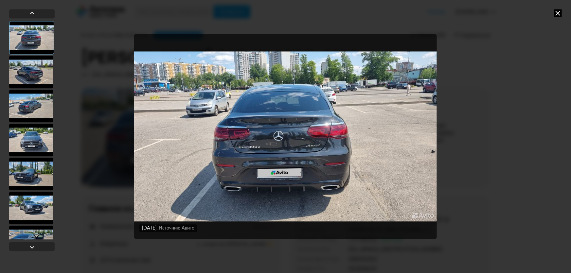
click at [32, 210] on div at bounding box center [31, 208] width 44 height 33
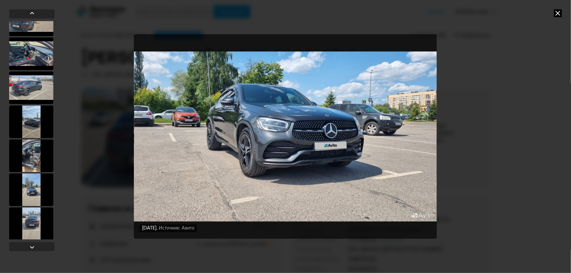
scroll to position [298, 0]
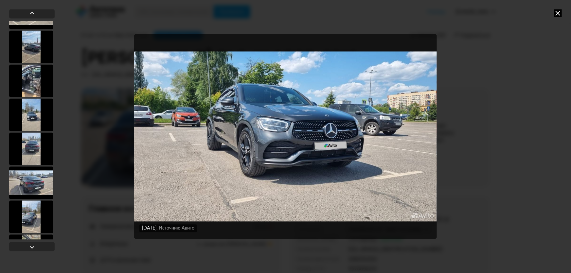
click at [29, 77] on div at bounding box center [31, 80] width 44 height 33
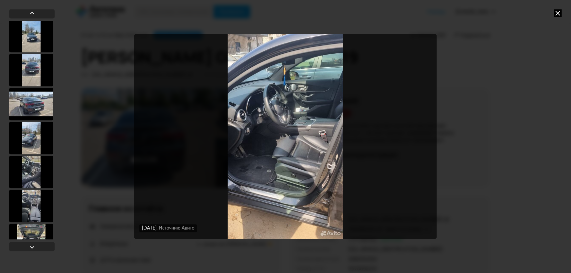
scroll to position [394, 0]
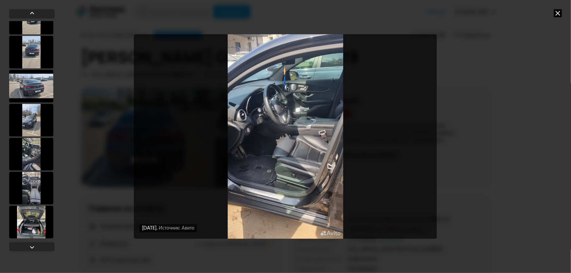
click at [28, 223] on div at bounding box center [31, 222] width 44 height 33
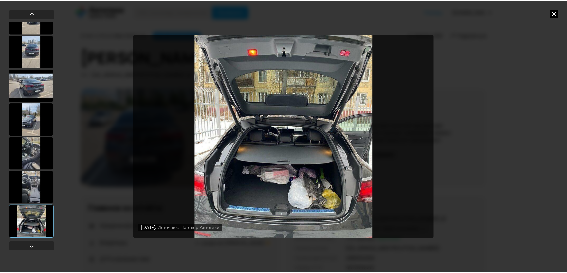
scroll to position [394, 0]
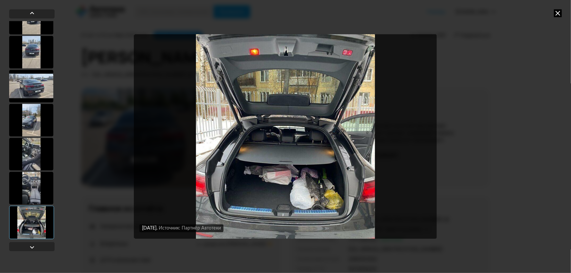
click at [557, 13] on icon at bounding box center [558, 13] width 8 height 8
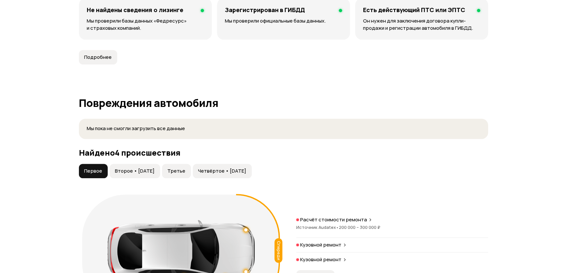
scroll to position [655, 0]
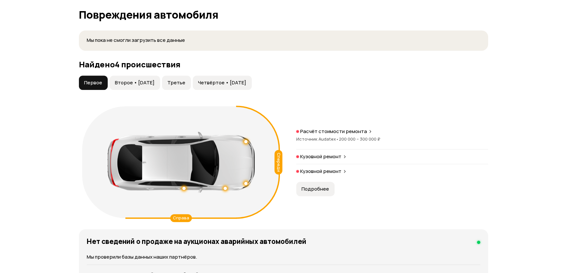
click at [142, 82] on span "Второе • [DATE]" at bounding box center [135, 83] width 40 height 7
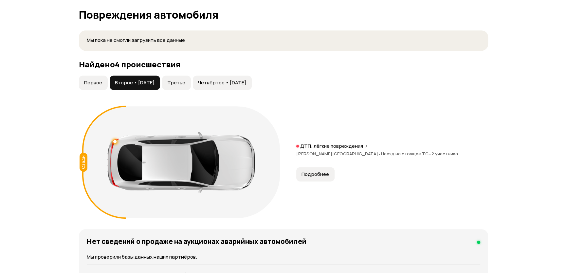
click at [185, 80] on span "Третье" at bounding box center [176, 83] width 18 height 7
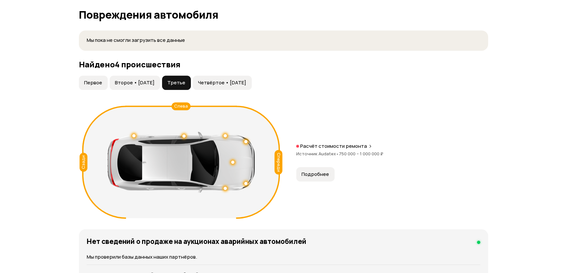
click at [228, 80] on span "Четвёртое • [DATE]" at bounding box center [222, 83] width 48 height 7
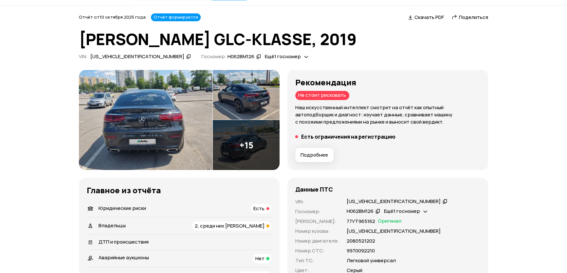
scroll to position [0, 0]
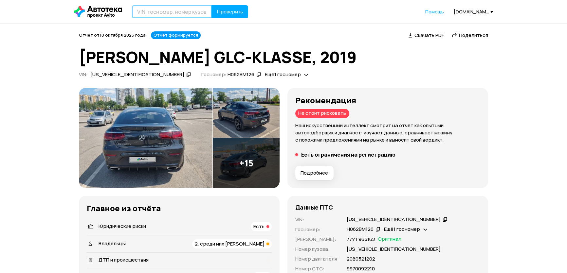
click at [165, 8] on input "text" at bounding box center [172, 11] width 80 height 13
paste input "[US_VEHICLE_IDENTIFICATION_NUMBER]"
type input "[US_VEHICLE_IDENTIFICATION_NUMBER]"
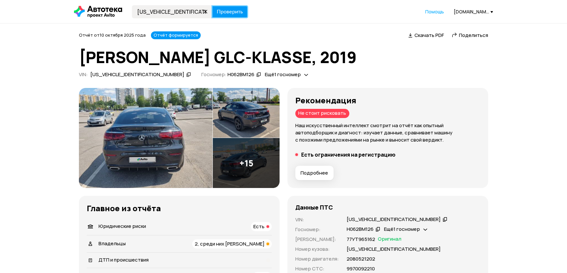
click at [234, 10] on span "Проверить" at bounding box center [230, 11] width 26 height 5
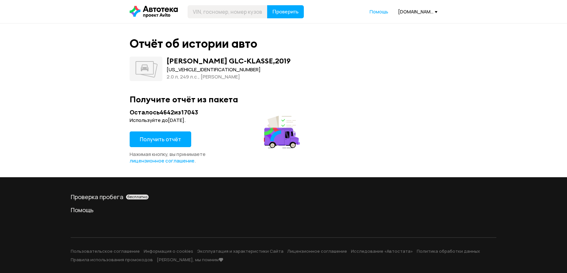
click at [159, 135] on button "Получить отчёт" at bounding box center [161, 140] width 62 height 16
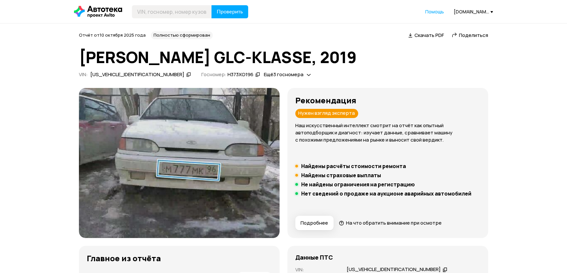
click at [233, 70] on div "Отчёт от [DATE] Полностью сформирован   Скачать PDF   Поделиться [PERSON_NAME] …" at bounding box center [283, 55] width 409 height 49
click at [264, 74] on span "Ещё 3 госномера" at bounding box center [284, 74] width 40 height 7
click at [334, 74] on div "VIN : [US_VEHICLE_IDENTIFICATION_NUMBER]   Госномер: Н373ХО196   Ещё 3 госномера" at bounding box center [283, 75] width 409 height 9
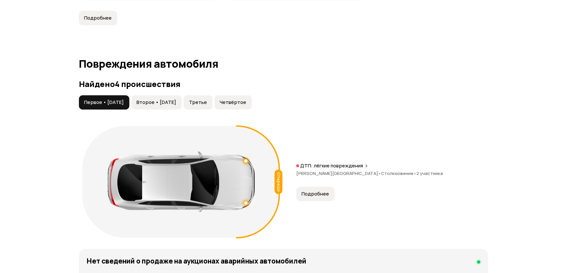
scroll to position [655, 0]
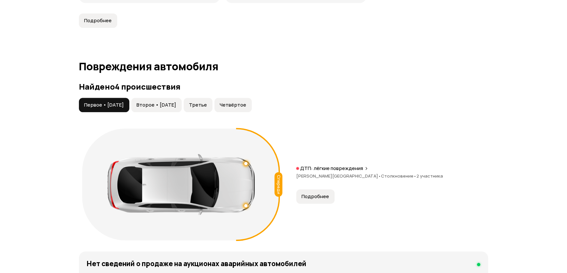
click at [170, 102] on span "Второе • [DATE]" at bounding box center [157, 105] width 40 height 7
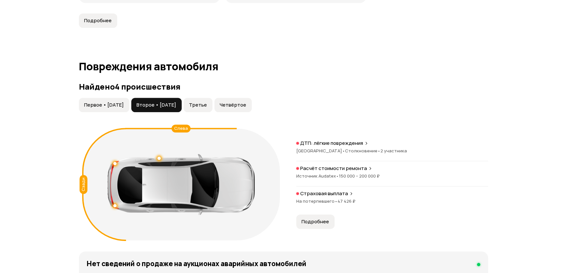
click at [207, 102] on span "Третье" at bounding box center [198, 105] width 18 height 7
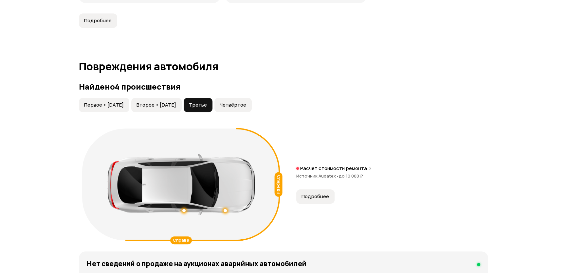
click at [246, 103] on span "Четвёртое" at bounding box center [233, 105] width 27 height 7
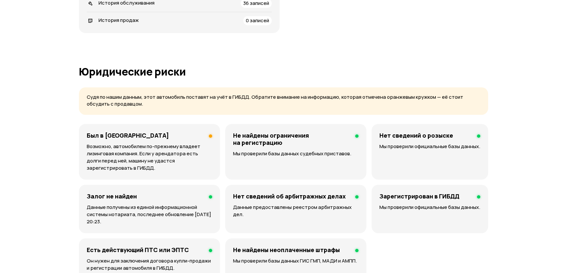
scroll to position [0, 0]
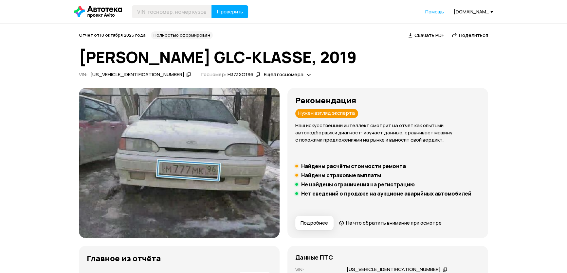
click at [255, 75] on icon at bounding box center [257, 74] width 5 height 7
click at [264, 74] on span "Ещё 3 госномера" at bounding box center [284, 74] width 40 height 7
click at [262, 101] on icon at bounding box center [261, 100] width 5 height 7
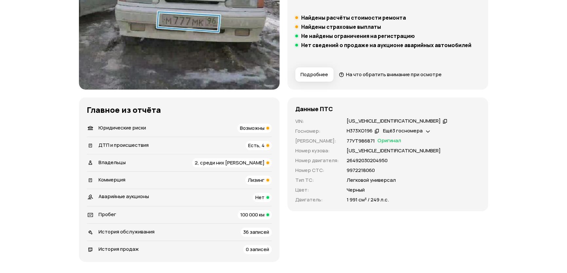
click at [248, 216] on span "100 000 км" at bounding box center [252, 214] width 24 height 7
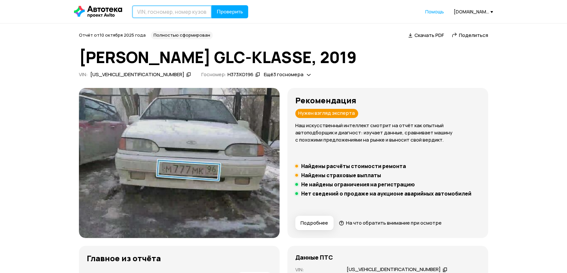
click at [158, 11] on input "text" at bounding box center [172, 11] width 80 height 13
paste input "[US_VEHICLE_IDENTIFICATION_NUMBER]"
type input "[US_VEHICLE_IDENTIFICATION_NUMBER]"
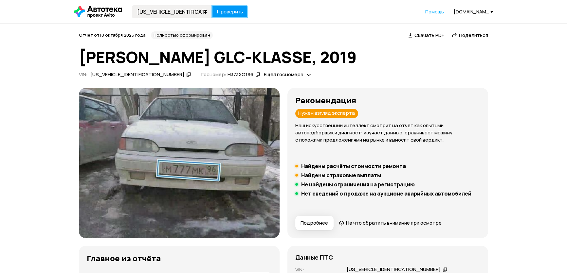
click at [229, 10] on span "Проверить" at bounding box center [230, 11] width 26 height 5
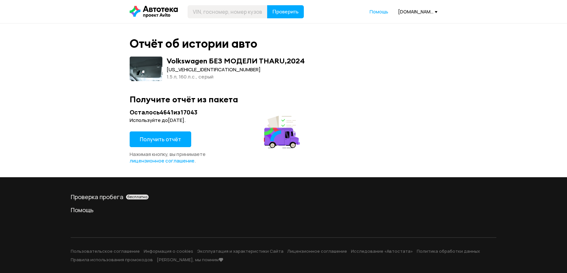
click at [160, 137] on span "Получить отчёт" at bounding box center [160, 139] width 41 height 7
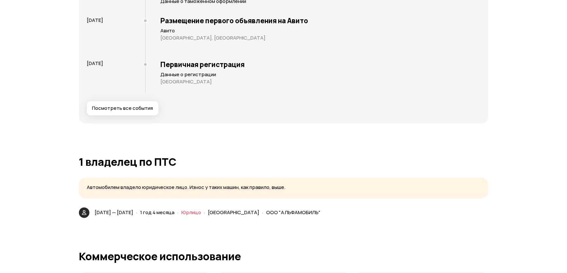
scroll to position [1161, 0]
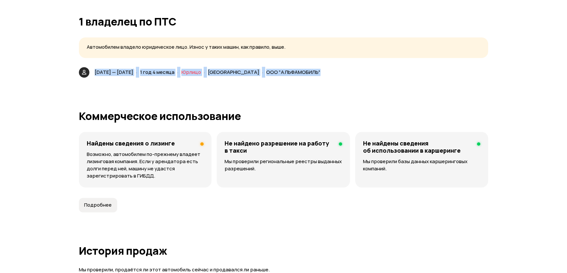
drag, startPoint x: 96, startPoint y: 75, endPoint x: 184, endPoint y: 77, distance: 87.8
click at [184, 77] on div "[DATE] — [DATE] · 1 год 4 месяца · Юрлицо · [GEOGRAPHIC_DATA] · ООО "АЛЬФАМОБИЛ…" at bounding box center [200, 72] width 249 height 10
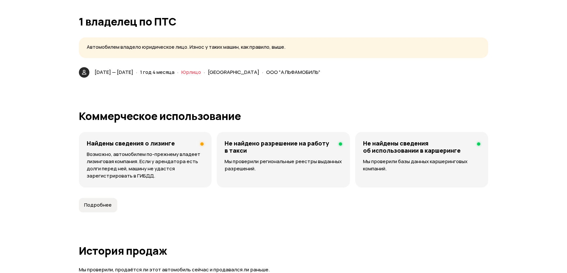
click at [184, 77] on div "[DATE] — [DATE] · 1 год 4 месяца · Юрлицо · [GEOGRAPHIC_DATA] · ООО "АЛЬФАМОБИЛ…" at bounding box center [200, 72] width 249 height 10
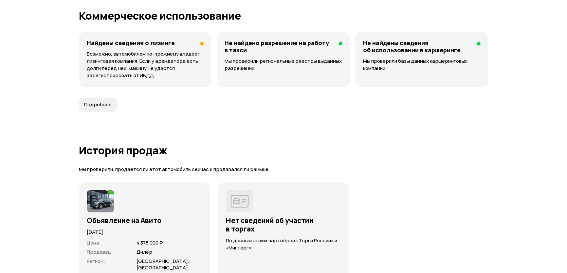
scroll to position [1369, 0]
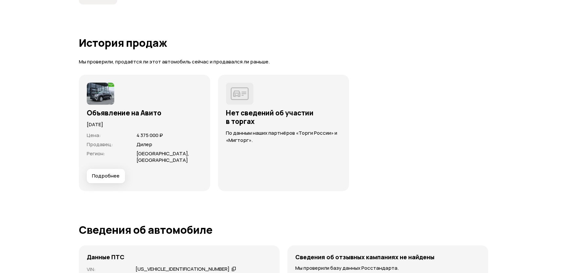
click at [103, 170] on button "Подробнее" at bounding box center [106, 176] width 38 height 14
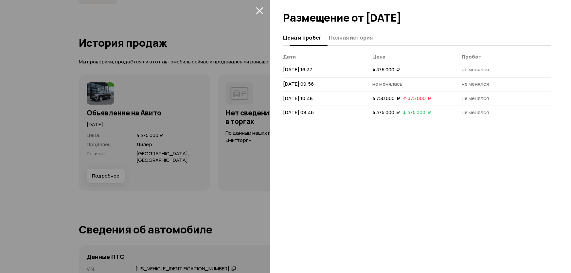
click at [350, 38] on span "Полная история" at bounding box center [351, 37] width 44 height 7
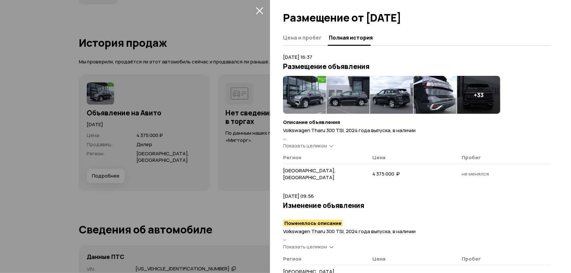
click at [302, 101] on img at bounding box center [304, 95] width 43 height 38
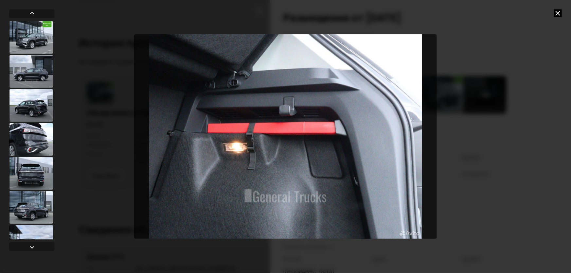
click at [557, 12] on icon at bounding box center [558, 13] width 8 height 8
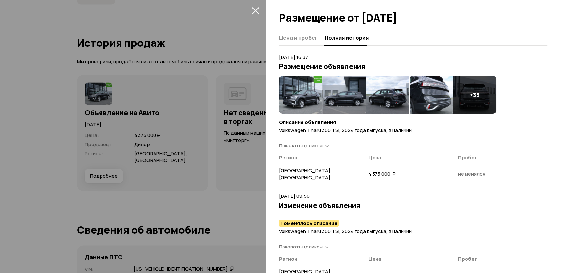
scroll to position [119, 0]
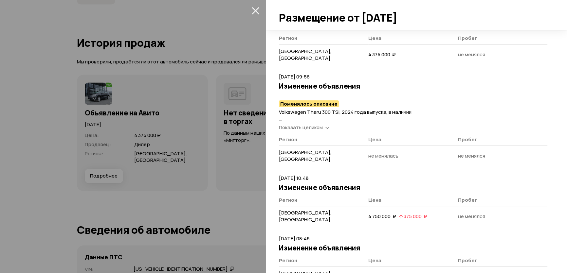
click at [160, 167] on div at bounding box center [283, 136] width 567 height 273
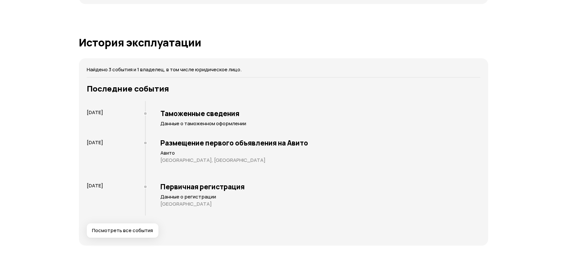
scroll to position [902, 0]
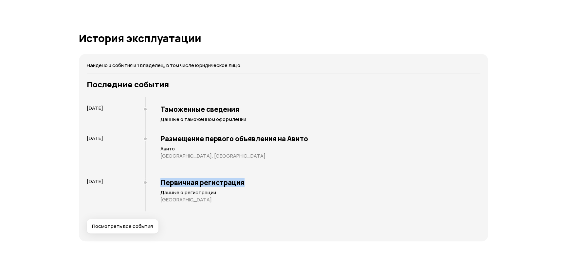
drag, startPoint x: 226, startPoint y: 184, endPoint x: 261, endPoint y: 184, distance: 35.4
click at [261, 184] on div "Первичная регистрация Данные о регистрации [GEOGRAPHIC_DATA]" at bounding box center [312, 194] width 335 height 33
click at [261, 184] on h3 "Первичная регистрация" at bounding box center [320, 182] width 320 height 9
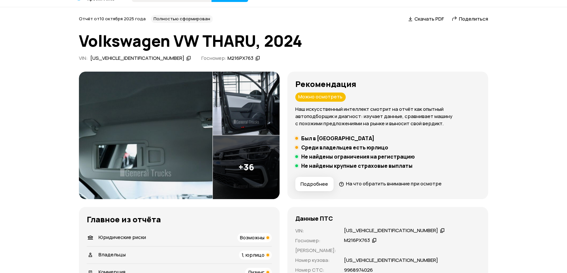
scroll to position [0, 0]
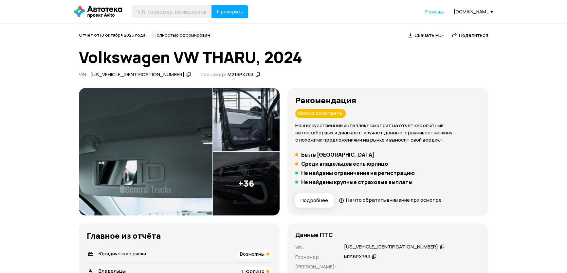
click at [186, 76] on icon at bounding box center [188, 74] width 5 height 7
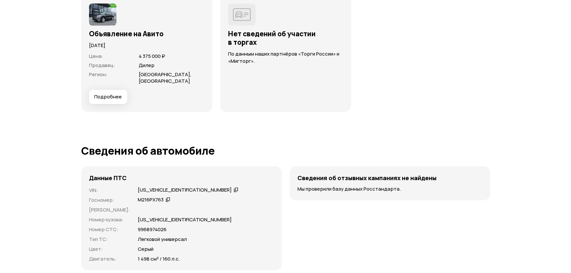
scroll to position [1369, 0]
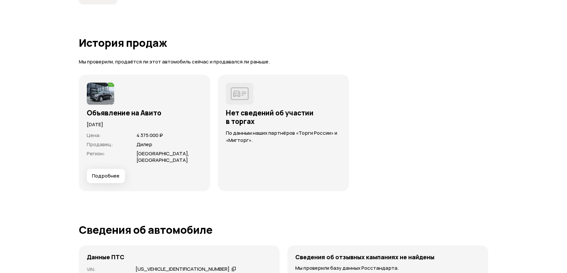
click at [116, 176] on span "Подробнее" at bounding box center [105, 176] width 27 height 7
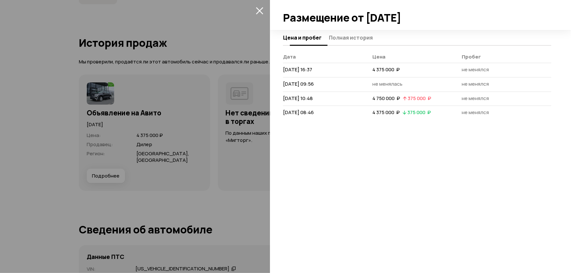
click at [335, 33] on button "Полная история" at bounding box center [350, 37] width 46 height 13
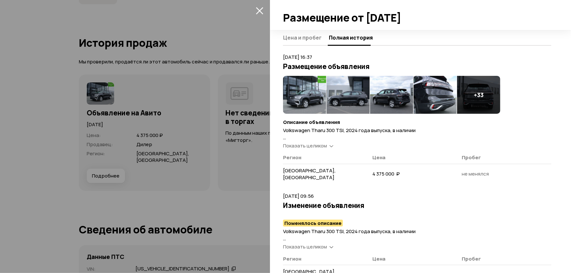
click at [312, 144] on span "Показать целиком" at bounding box center [305, 145] width 44 height 7
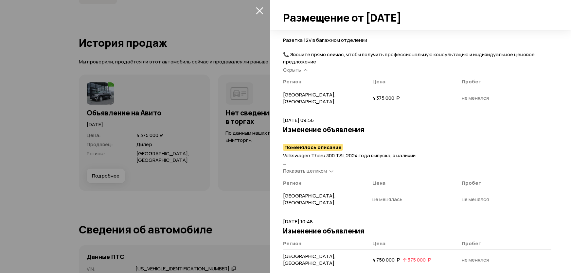
scroll to position [1041, 0]
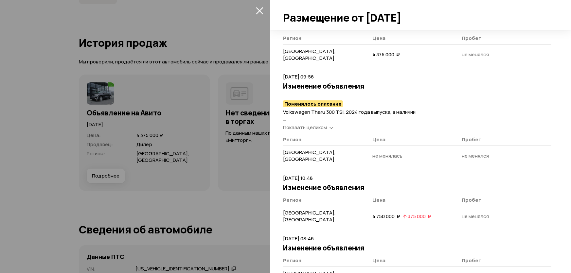
click at [310, 124] on span "Показать целиком" at bounding box center [305, 127] width 44 height 7
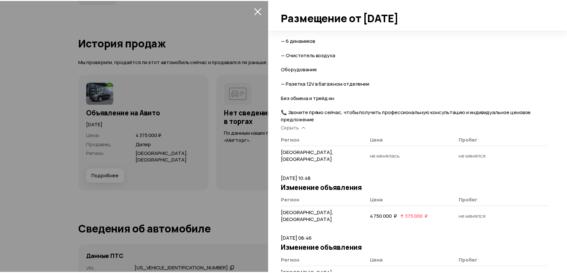
scroll to position [1978, 0]
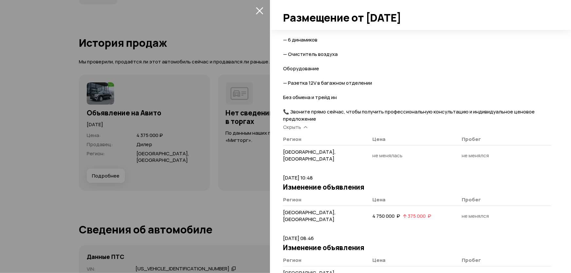
click at [88, 184] on div at bounding box center [285, 136] width 571 height 273
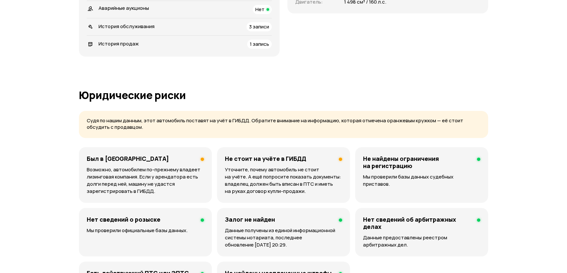
scroll to position [0, 0]
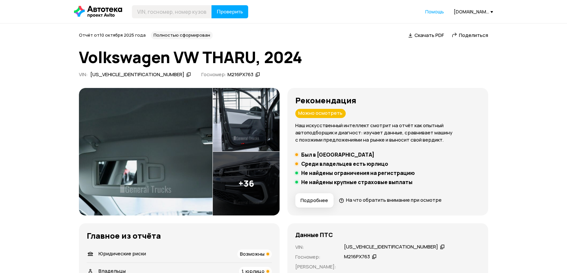
click at [177, 19] on header "Проверить Помощь [DOMAIN_NAME][EMAIL_ADDRESS][DOMAIN_NAME]" at bounding box center [283, 11] width 567 height 23
click at [175, 14] on input "text" at bounding box center [172, 11] width 80 height 13
paste input "[US_VEHICLE_IDENTIFICATION_NUMBER]"
type input "[US_VEHICLE_IDENTIFICATION_NUMBER]"
click at [234, 14] on span "Проверить" at bounding box center [230, 11] width 26 height 5
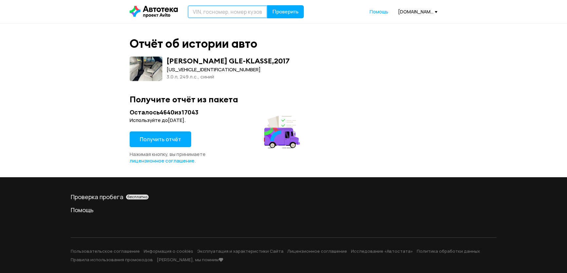
click at [212, 8] on input "text" at bounding box center [228, 11] width 80 height 13
paste input "[US_VEHICLE_IDENTIFICATION_NUMBER]"
type input "[US_VEHICLE_IDENTIFICATION_NUMBER]"
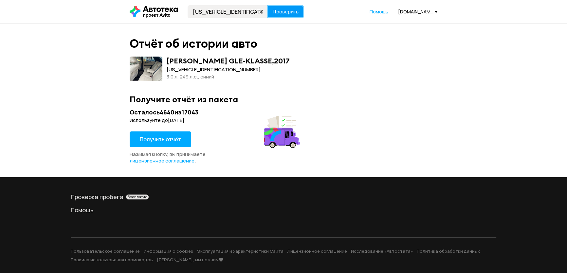
click at [288, 14] on span "Проверить" at bounding box center [285, 11] width 26 height 5
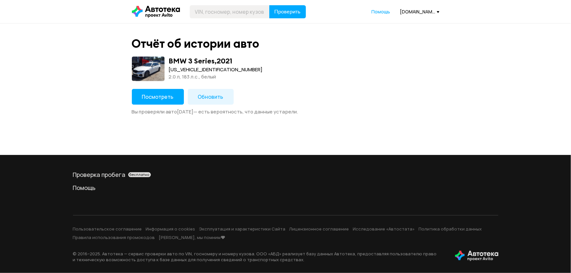
click at [151, 100] on span "Посмотреть" at bounding box center [158, 96] width 32 height 7
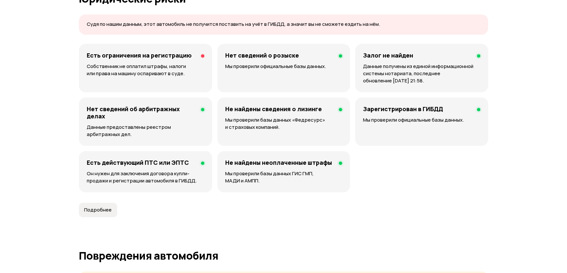
scroll to position [625, 0]
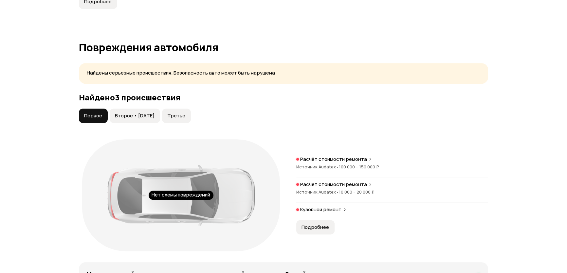
click at [147, 118] on span "Второе • [DATE]" at bounding box center [135, 116] width 40 height 7
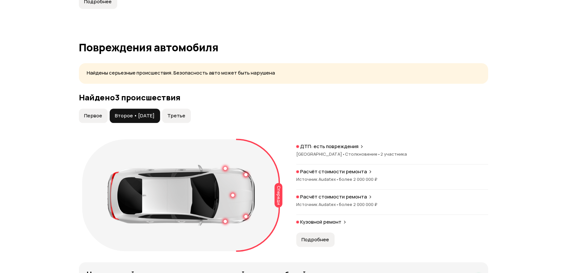
click at [184, 114] on span "Третье" at bounding box center [176, 116] width 18 height 7
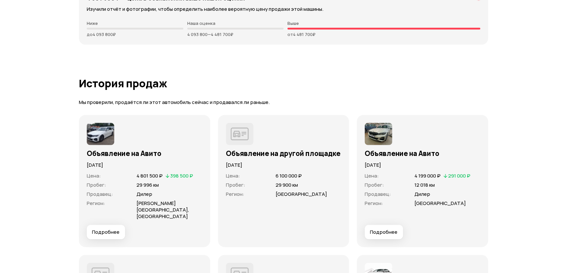
scroll to position [1845, 0]
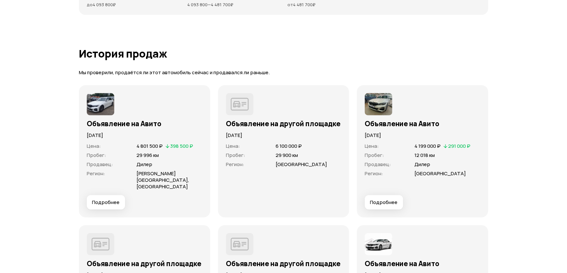
click at [111, 199] on span "Подробнее" at bounding box center [105, 202] width 27 height 7
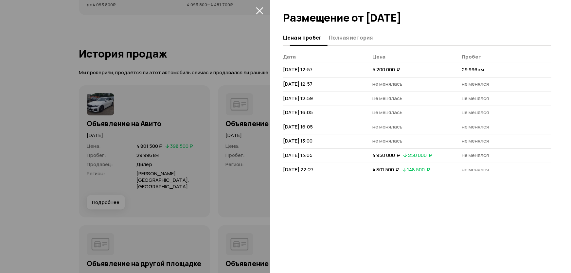
click at [345, 31] on button "Полная история" at bounding box center [350, 37] width 46 height 13
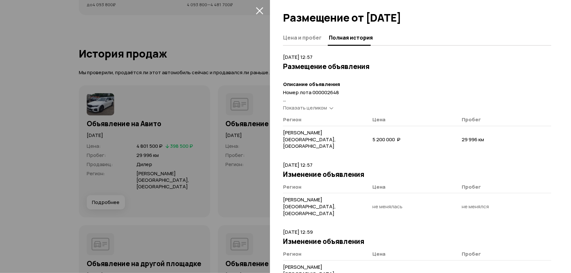
click at [347, 37] on span "Полная история" at bounding box center [351, 37] width 44 height 7
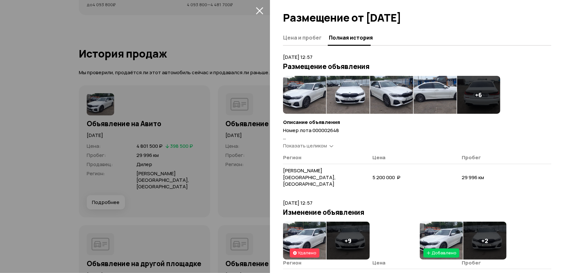
click at [306, 107] on img at bounding box center [304, 95] width 43 height 38
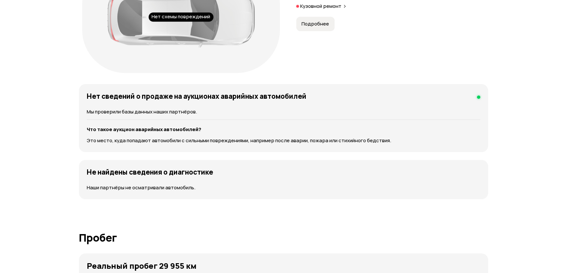
scroll to position [595, 0]
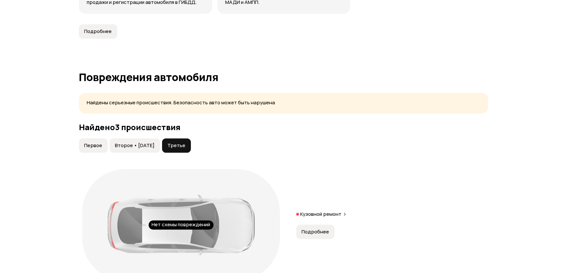
click at [147, 151] on button "Второе • [DATE]" at bounding box center [135, 145] width 50 height 14
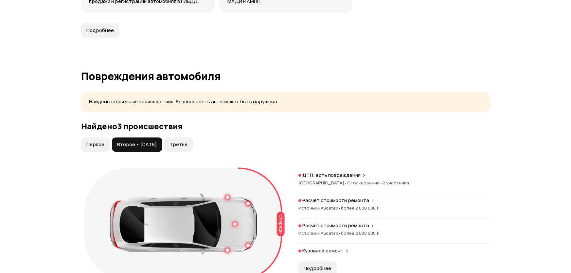
scroll to position [744, 0]
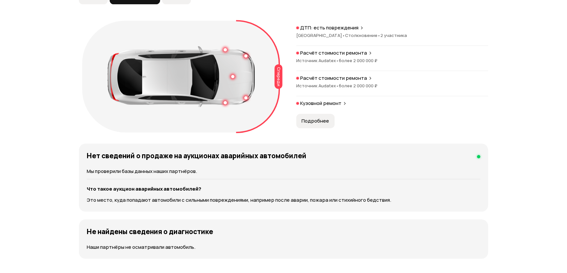
click at [335, 63] on div "Расчёт стоимости ремонта Источник Audatex • более 2 000 000 ₽" at bounding box center [392, 60] width 192 height 21
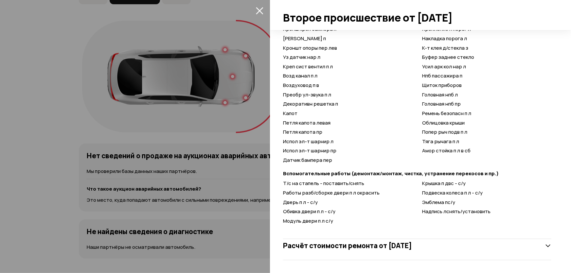
click at [168, 155] on div at bounding box center [285, 136] width 571 height 273
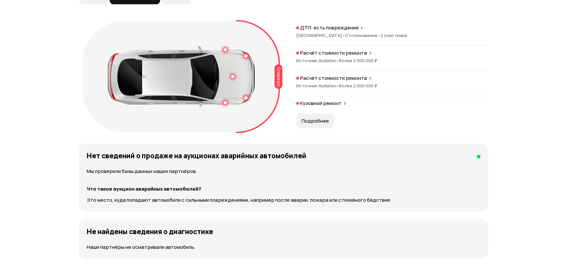
scroll to position [65, 0]
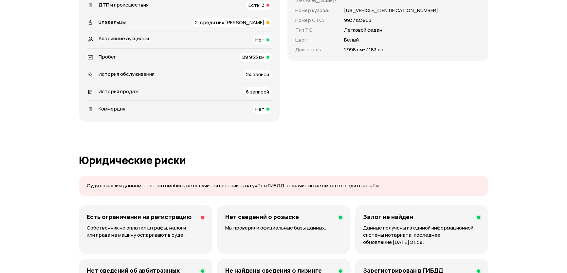
scroll to position [0, 0]
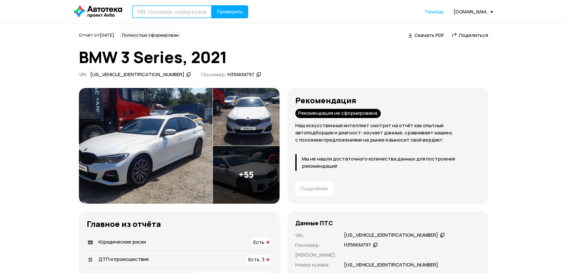
click at [194, 13] on input "text" at bounding box center [172, 11] width 80 height 13
paste input "[VEHICLE_IDENTIFICATION_NUMBER]"
type input "[VEHICLE_IDENTIFICATION_NUMBER]"
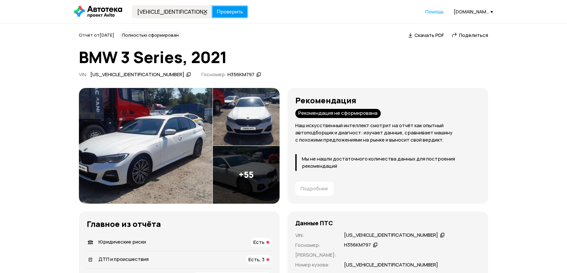
click at [226, 13] on span "Проверить" at bounding box center [230, 11] width 26 height 5
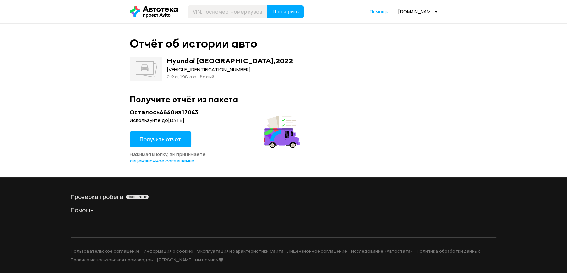
click at [163, 140] on span "Получить отчёт" at bounding box center [160, 139] width 41 height 7
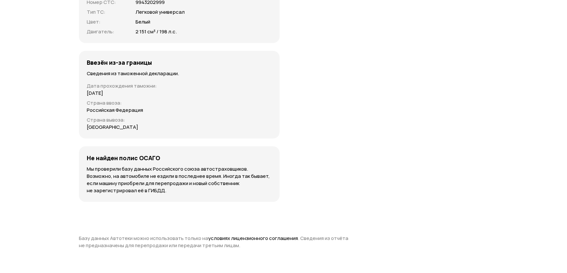
scroll to position [1755, 0]
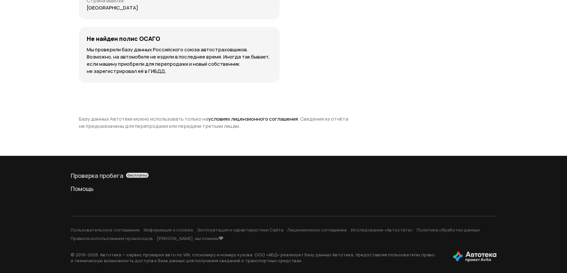
click at [152, 117] on p "Базу данных Автотеки можно использовать только на условиях лицензионного соглаш…" at bounding box center [216, 123] width 275 height 14
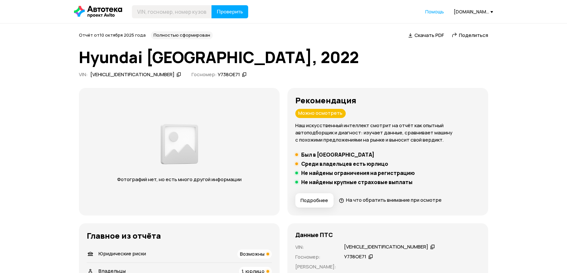
click at [242, 75] on icon at bounding box center [244, 74] width 5 height 7
click at [190, 12] on input "text" at bounding box center [172, 11] width 80 height 13
paste input "[US_VEHICLE_IDENTIFICATION_NUMBER]"
type input "[US_VEHICLE_IDENTIFICATION_NUMBER]"
click at [235, 10] on span "Проверить" at bounding box center [230, 11] width 26 height 5
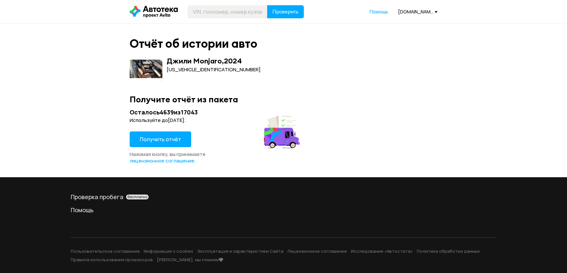
click at [165, 132] on button "Получить отчёт" at bounding box center [161, 140] width 62 height 16
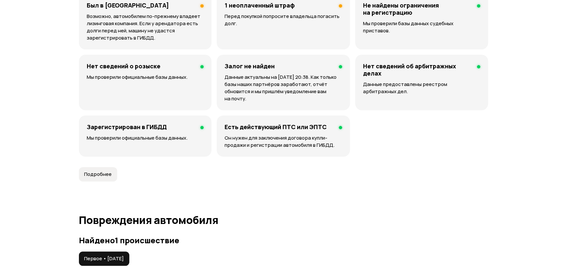
scroll to position [625, 0]
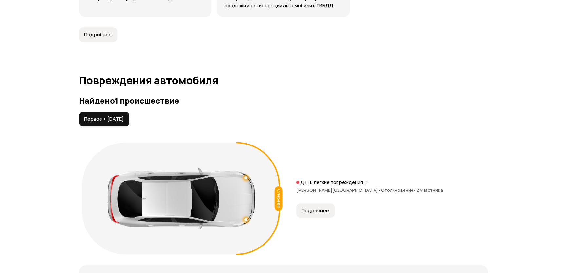
click at [318, 210] on span "Подробнее" at bounding box center [315, 211] width 27 height 7
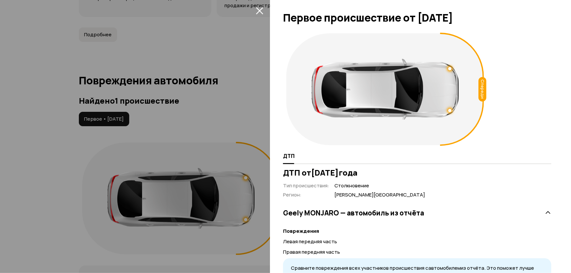
click at [62, 145] on div at bounding box center [285, 136] width 571 height 273
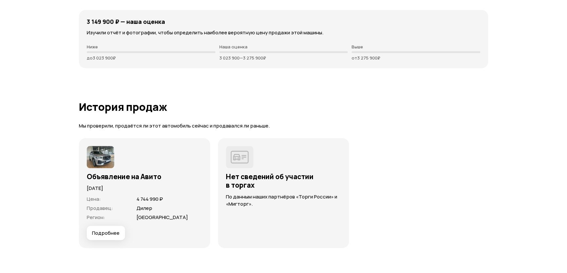
scroll to position [1756, 0]
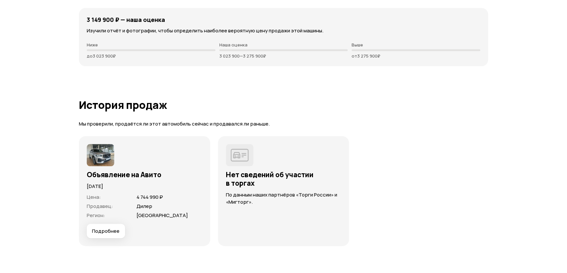
click at [104, 227] on button "Подробнее" at bounding box center [106, 231] width 38 height 14
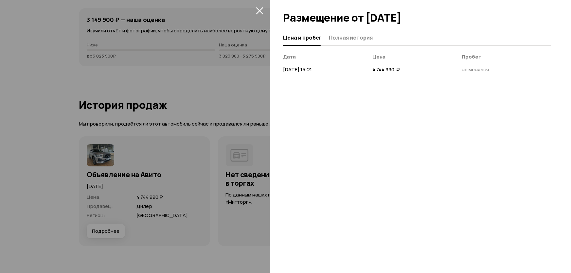
click at [341, 39] on span "Полная история" at bounding box center [351, 37] width 44 height 7
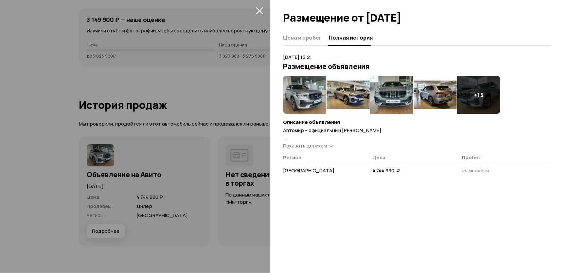
click at [306, 108] on img at bounding box center [304, 95] width 43 height 38
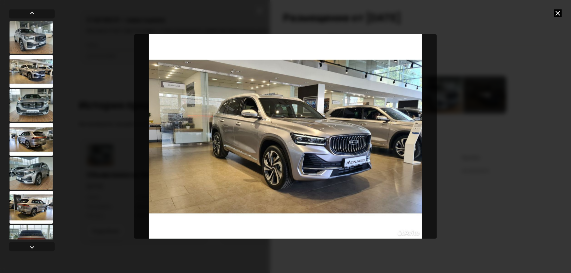
click at [559, 12] on icon at bounding box center [558, 13] width 8 height 8
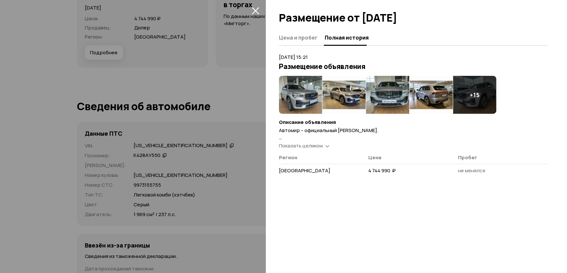
click at [122, 154] on div at bounding box center [283, 136] width 567 height 273
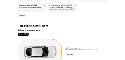
scroll to position [0, 0]
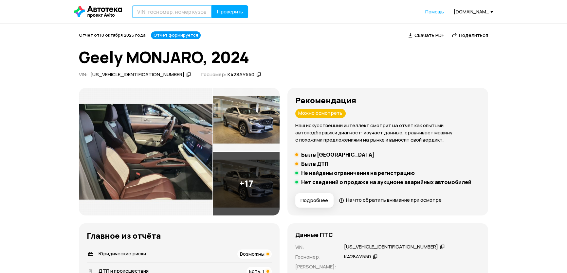
click at [160, 12] on input "text" at bounding box center [172, 11] width 80 height 13
paste input "[US_VEHICLE_IDENTIFICATION_NUMBER]"
type input "[US_VEHICLE_IDENTIFICATION_NUMBER]"
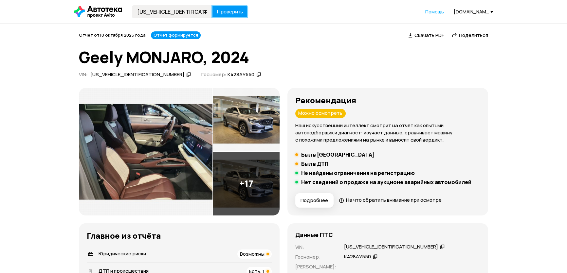
click at [242, 12] on span "Проверить" at bounding box center [230, 11] width 26 height 5
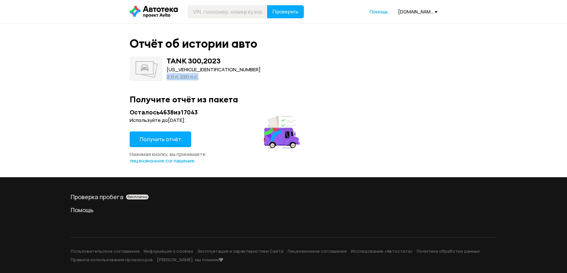
drag, startPoint x: 207, startPoint y: 78, endPoint x: 167, endPoint y: 80, distance: 40.6
click at [167, 80] on div "2.0 л, 220 л.c." at bounding box center [214, 76] width 94 height 7
click at [208, 18] on header "Проверить Помощь [DOMAIN_NAME][EMAIL_ADDRESS][DOMAIN_NAME]" at bounding box center [283, 11] width 567 height 23
drag, startPoint x: 241, startPoint y: 14, endPoint x: 254, endPoint y: 14, distance: 13.4
click at [241, 14] on input "text" at bounding box center [228, 11] width 80 height 13
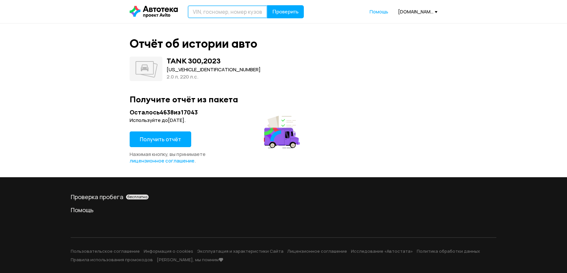
paste input "[US_VEHICLE_IDENTIFICATION_NUMBER]"
type input "[US_VEHICLE_IDENTIFICATION_NUMBER]"
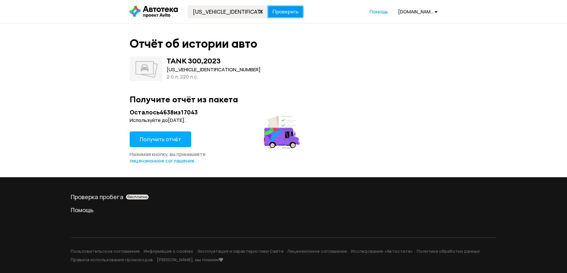
click at [284, 14] on span "Проверить" at bounding box center [285, 11] width 26 height 5
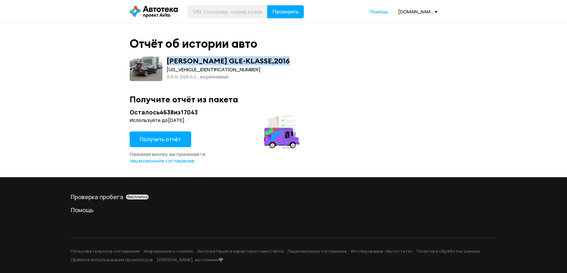
drag, startPoint x: 164, startPoint y: 60, endPoint x: 304, endPoint y: 61, distance: 139.8
click at [304, 61] on div "[PERSON_NAME] GLE-KLASSE , 2016 [US_VEHICLE_IDENTIFICATION_NUMBER] 3.0 л, 249 л…" at bounding box center [284, 69] width 308 height 25
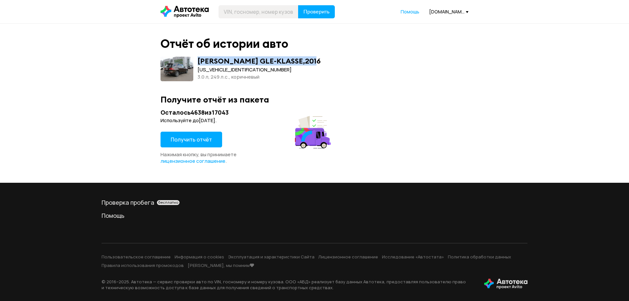
drag, startPoint x: 284, startPoint y: 59, endPoint x: 190, endPoint y: 59, distance: 93.6
click at [190, 59] on div "[PERSON_NAME] GLE-KLASSE , 2016 [US_VEHICLE_IDENTIFICATION_NUMBER] 3.0 л, 249 л…" at bounding box center [314, 69] width 308 height 25
click at [254, 5] on header "Проверить Помощь [DOMAIN_NAME][EMAIL_ADDRESS][DOMAIN_NAME]" at bounding box center [314, 11] width 629 height 23
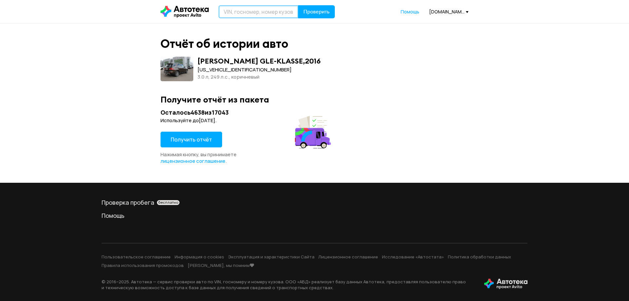
click at [256, 17] on input "text" at bounding box center [258, 11] width 80 height 13
paste input "[US_VEHICLE_IDENTIFICATION_NUMBER]"
type input "[US_VEHICLE_IDENTIFICATION_NUMBER]"
click at [329, 13] on span "Проверить" at bounding box center [316, 11] width 26 height 5
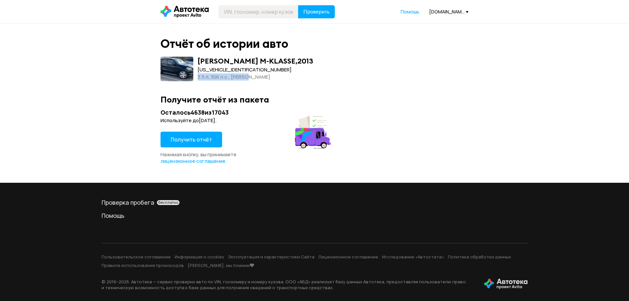
drag, startPoint x: 254, startPoint y: 79, endPoint x: 262, endPoint y: 79, distance: 7.5
click at [262, 79] on div "[PERSON_NAME] M-KLASSE , 2013 [US_VEHICLE_IDENTIFICATION_NUMBER] 3.5 л, 306 л.c…" at bounding box center [314, 69] width 308 height 25
click at [190, 139] on span "Получить отчёт" at bounding box center [191, 139] width 41 height 7
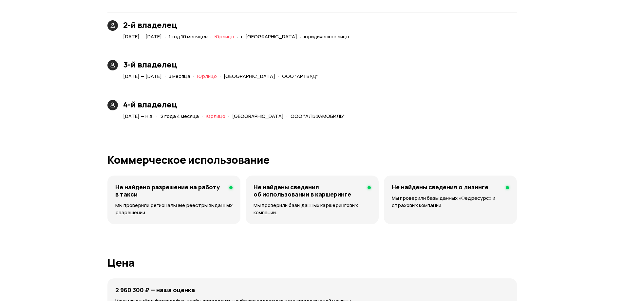
scroll to position [1735, 0]
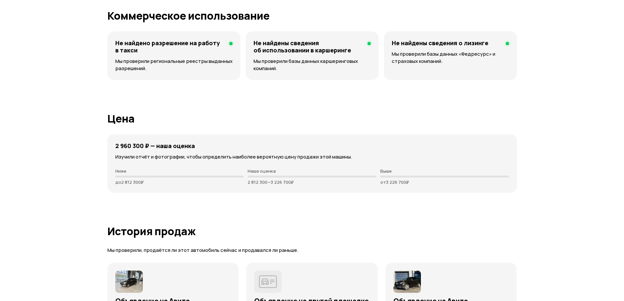
drag, startPoint x: 243, startPoint y: 184, endPoint x: 321, endPoint y: 183, distance: 78.6
click at [321, 183] on div "Ниже до 2 812 300 ₽ Наша оценка 2 812 300 — 3 226 700 ₽ Выше от 3 226 700 ₽" at bounding box center [311, 176] width 393 height 16
click at [321, 183] on p "2 812 300 — 3 226 700 ₽" at bounding box center [311, 181] width 129 height 5
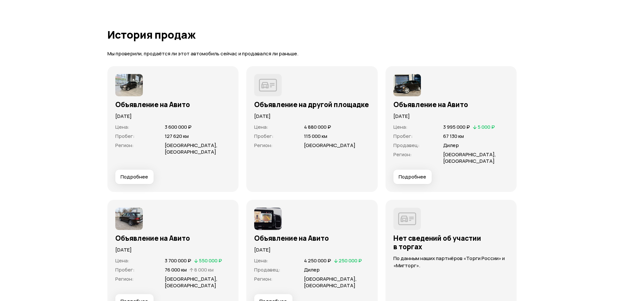
click at [137, 174] on span "Подробнее" at bounding box center [133, 177] width 27 height 7
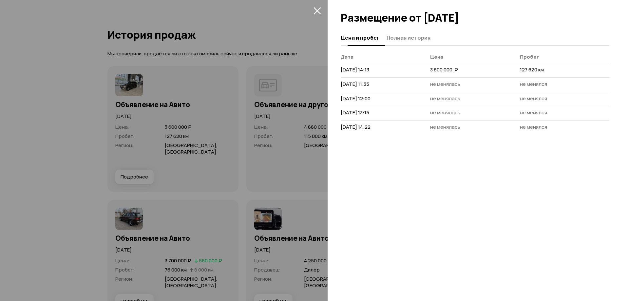
click at [412, 37] on span "Полная история" at bounding box center [408, 37] width 44 height 7
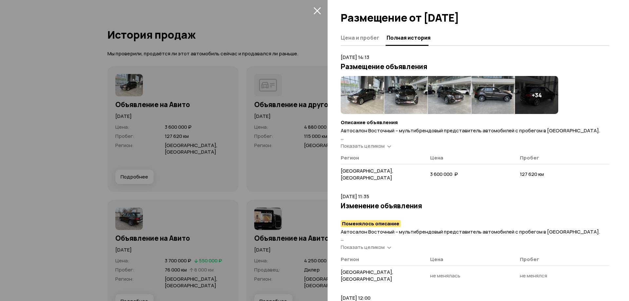
click at [362, 103] on img at bounding box center [361, 95] width 43 height 38
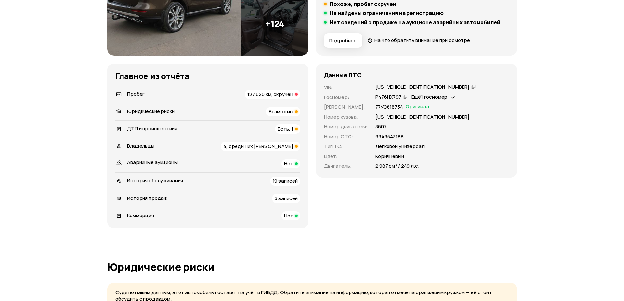
scroll to position [0, 0]
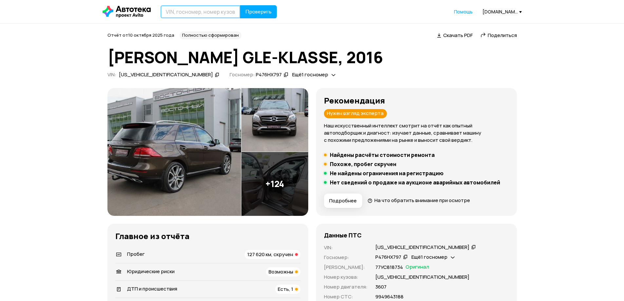
click at [200, 10] on input "text" at bounding box center [200, 11] width 80 height 13
paste input "[US_VEHICLE_IDENTIFICATION_NUMBER]"
type input "[US_VEHICLE_IDENTIFICATION_NUMBER]"
click at [262, 19] on header "[US_VEHICLE_IDENTIFICATION_NUMBER] Проверить Помощь [DOMAIN_NAME][EMAIL_ADDRESS…" at bounding box center [312, 11] width 624 height 23
click at [263, 14] on span "Проверить" at bounding box center [258, 11] width 26 height 5
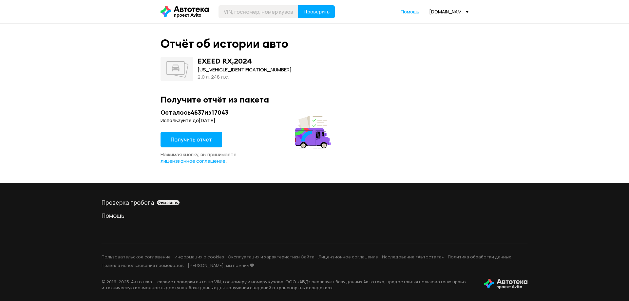
click at [203, 137] on span "Получить отчёт" at bounding box center [191, 139] width 41 height 7
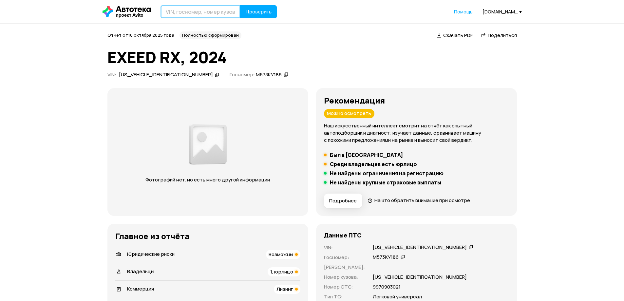
click at [201, 8] on input "text" at bounding box center [200, 11] width 80 height 13
paste input "[US_VEHICLE_IDENTIFICATION_NUMBER]"
type input "[US_VEHICLE_IDENTIFICATION_NUMBER]"
click at [274, 11] on button "Проверить" at bounding box center [258, 11] width 37 height 13
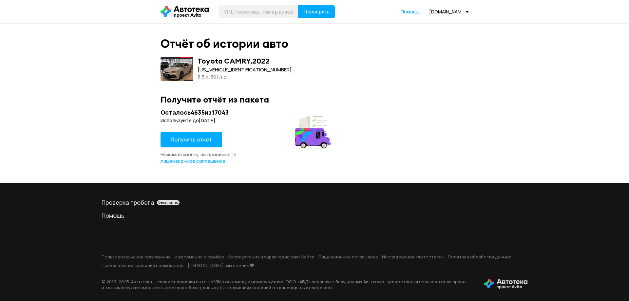
click at [189, 137] on span "Получить отчёт" at bounding box center [191, 139] width 41 height 7
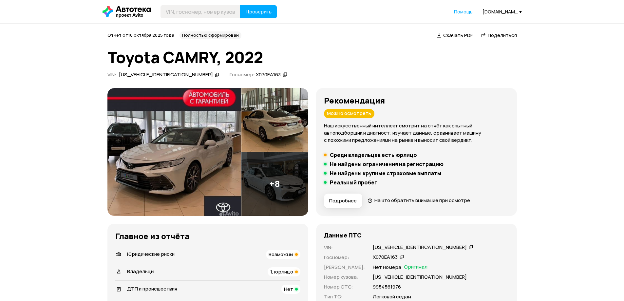
click at [170, 139] on img at bounding box center [174, 152] width 134 height 128
click at [178, 9] on input "text" at bounding box center [200, 11] width 80 height 13
paste input "[US_VEHICLE_IDENTIFICATION_NUMBER]"
type input "[US_VEHICLE_IDENTIFICATION_NUMBER]"
click at [270, 9] on span "Проверить" at bounding box center [258, 11] width 26 height 5
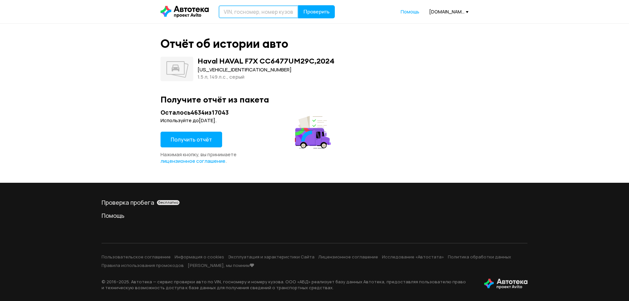
click at [242, 15] on input "text" at bounding box center [258, 11] width 80 height 13
paste input "[VEHICLE_IDENTIFICATION_NUMBER]"
type input "[VEHICLE_IDENTIFICATION_NUMBER]"
click at [325, 14] on span "Проверить" at bounding box center [316, 11] width 26 height 5
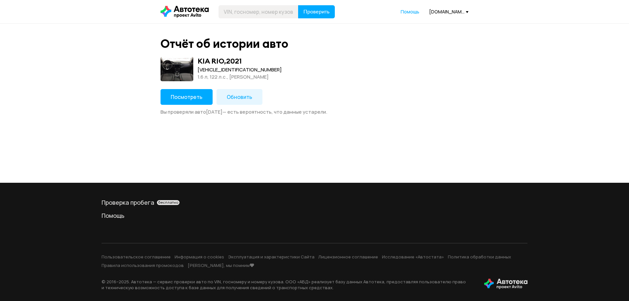
click at [179, 100] on span "Посмотреть" at bounding box center [187, 96] width 32 height 7
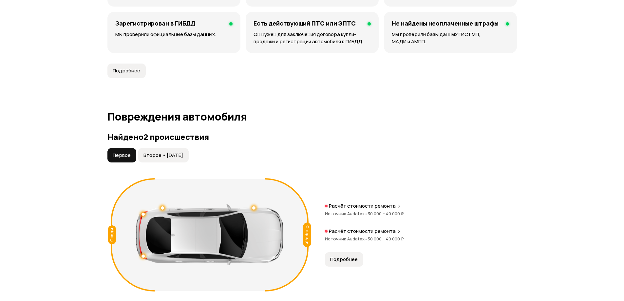
scroll to position [557, 0]
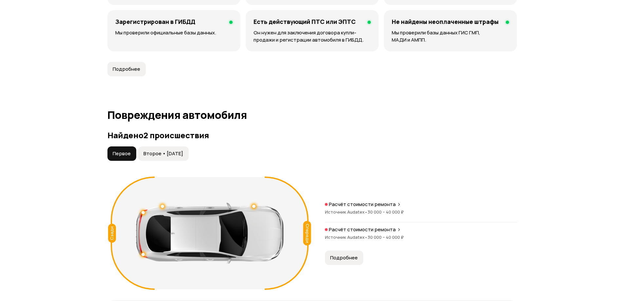
click at [180, 154] on span "Второе • [DATE]" at bounding box center [163, 153] width 40 height 7
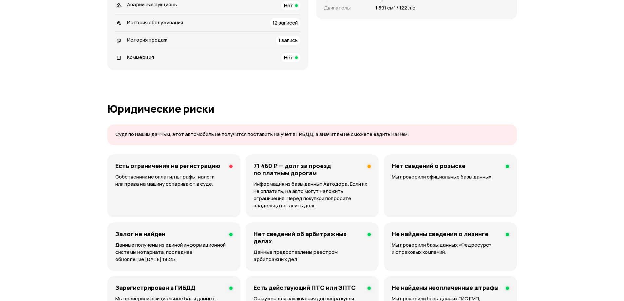
scroll to position [0, 0]
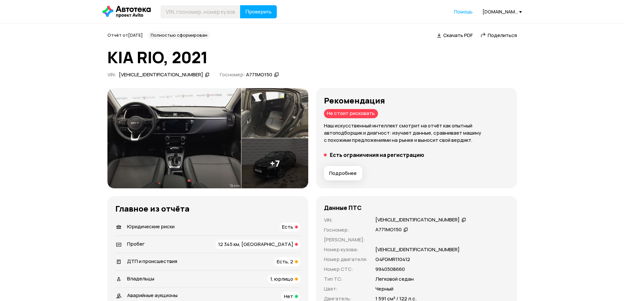
click at [137, 126] on img at bounding box center [174, 138] width 134 height 101
click at [191, 13] on input "text" at bounding box center [200, 11] width 80 height 13
paste input "[US_VEHICLE_IDENTIFICATION_NUMBER]"
type input "[US_VEHICLE_IDENTIFICATION_NUMBER]"
click at [271, 240] on div "12 345 км, [GEOGRAPHIC_DATA]" at bounding box center [257, 244] width 85 height 9
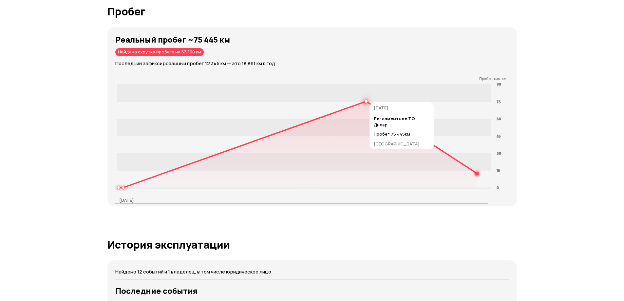
scroll to position [1004, 0]
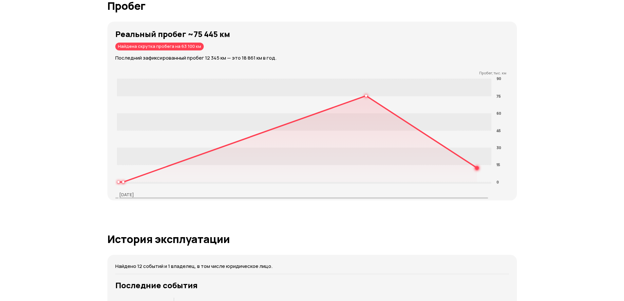
click at [365, 52] on div "Реальный пробег ~75 445 км Найдена скрутка пробега на 63 100 км Последний зафик…" at bounding box center [315, 45] width 401 height 32
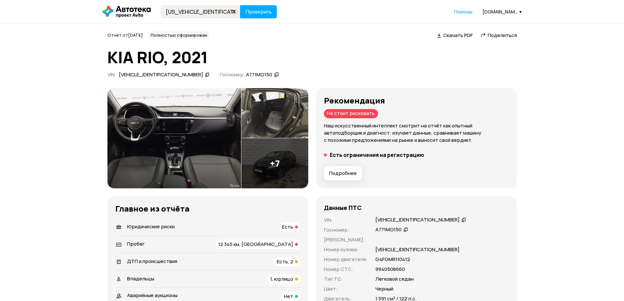
click at [280, 15] on div "[US_VEHICLE_IDENTIFICATION_NUMBER] Проверить Помощь [DOMAIN_NAME][EMAIL_ADDRESS…" at bounding box center [312, 11] width 426 height 13
click at [258, 12] on span "Проверить" at bounding box center [258, 11] width 26 height 5
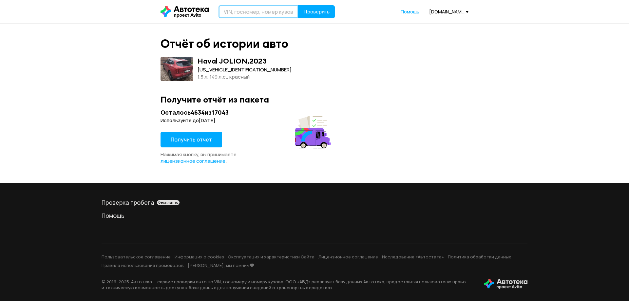
click at [280, 13] on input "text" at bounding box center [258, 11] width 80 height 13
paste input "[US_VEHICLE_IDENTIFICATION_NUMBER]"
type input "[US_VEHICLE_IDENTIFICATION_NUMBER]"
click at [327, 12] on span "Проверить" at bounding box center [316, 11] width 26 height 5
